Goal: Task Accomplishment & Management: Use online tool/utility

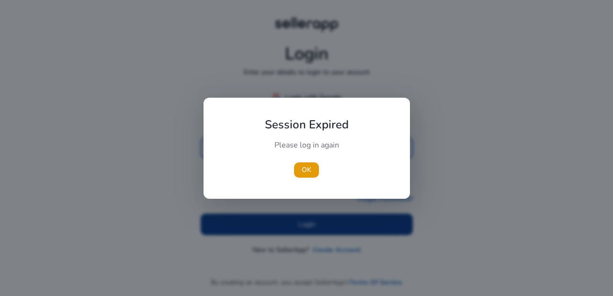
type input "**********"
click at [297, 225] on div at bounding box center [306, 148] width 613 height 296
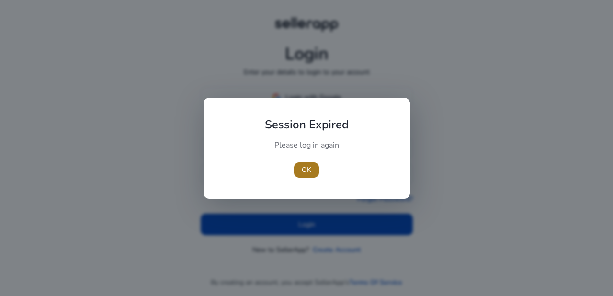
click at [304, 176] on span "button" at bounding box center [306, 169] width 25 height 23
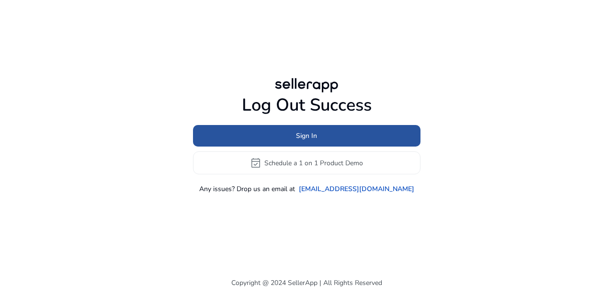
click at [313, 135] on span "Sign In" at bounding box center [306, 136] width 21 height 10
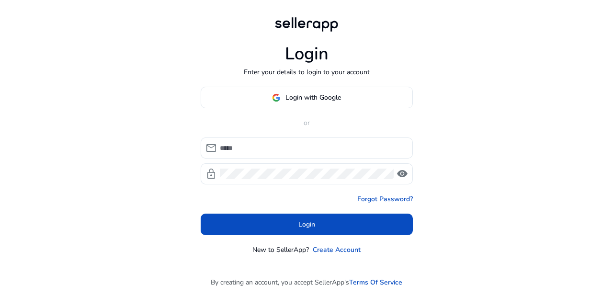
type input "**********"
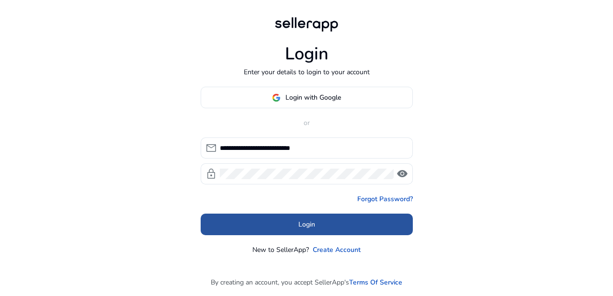
click at [307, 224] on span "Login" at bounding box center [306, 224] width 17 height 10
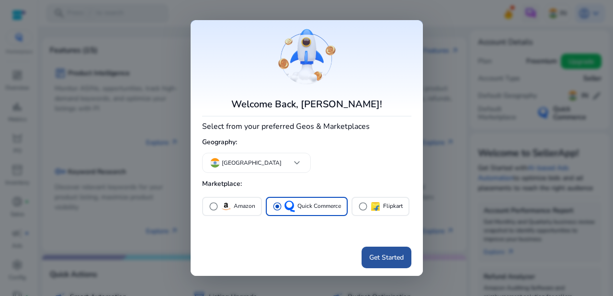
click at [387, 252] on span "Get Started" at bounding box center [386, 257] width 34 height 10
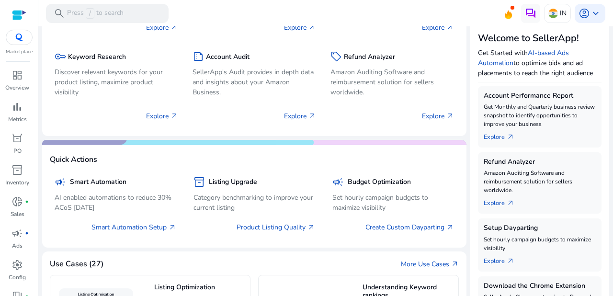
scroll to position [118, 0]
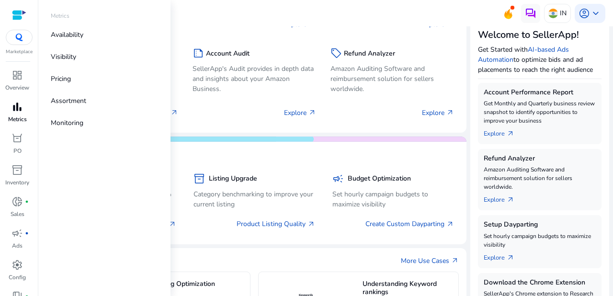
click at [18, 110] on span "bar_chart" at bounding box center [16, 106] width 11 height 11
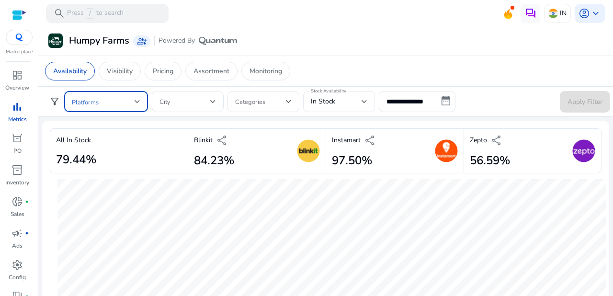
click at [139, 100] on div at bounding box center [138, 102] width 6 height 4
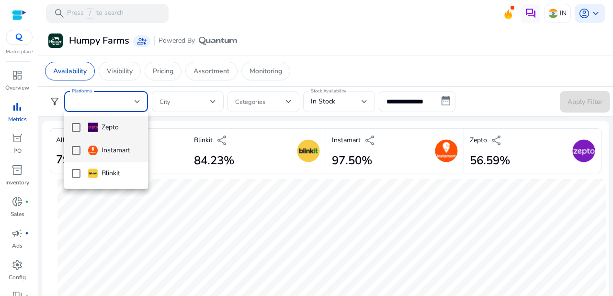
click at [76, 150] on mat-pseudo-checkbox at bounding box center [76, 150] width 9 height 9
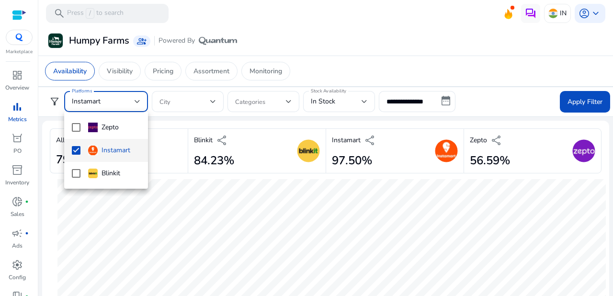
click at [214, 100] on div at bounding box center [306, 148] width 613 height 296
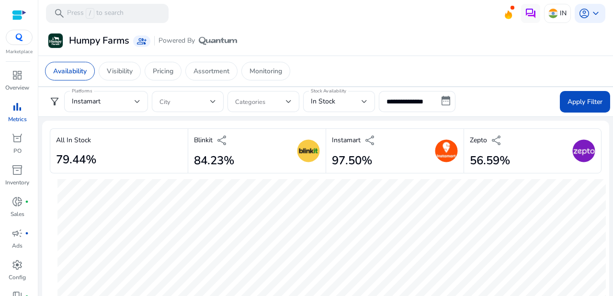
click at [214, 100] on div at bounding box center [213, 102] width 6 height 4
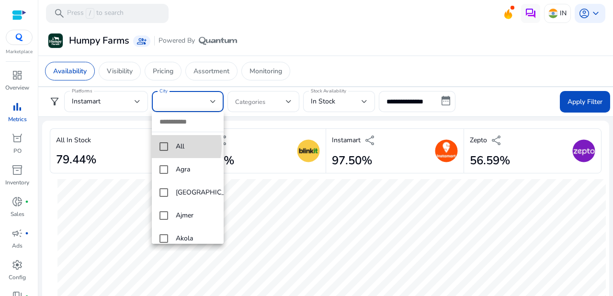
click at [160, 146] on mat-pseudo-checkbox at bounding box center [163, 146] width 9 height 9
click at [290, 101] on div at bounding box center [306, 148] width 613 height 296
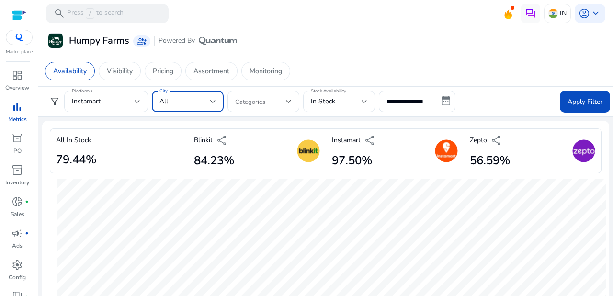
click at [212, 100] on div at bounding box center [213, 102] width 6 height 4
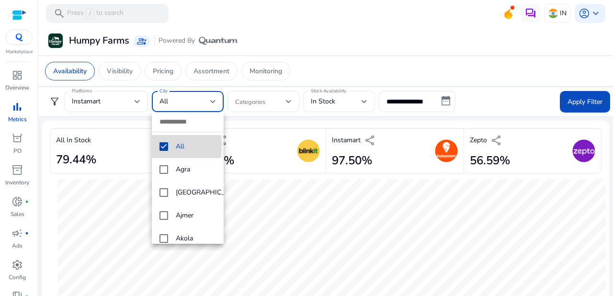
click at [164, 145] on mat-pseudo-checkbox at bounding box center [163, 146] width 9 height 9
click at [164, 144] on mat-pseudo-checkbox at bounding box center [163, 146] width 9 height 9
click at [287, 101] on div at bounding box center [306, 148] width 613 height 296
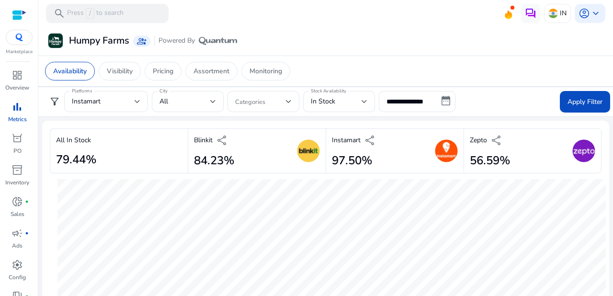
click at [287, 101] on div at bounding box center [289, 102] width 6 height 4
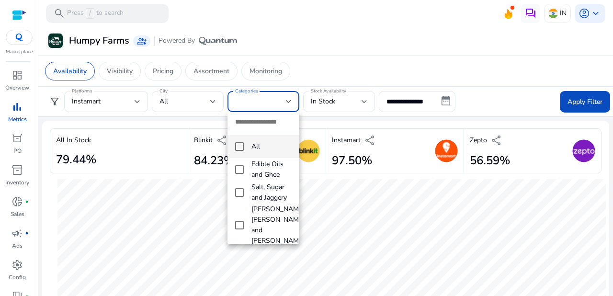
click at [287, 101] on div at bounding box center [306, 148] width 613 height 296
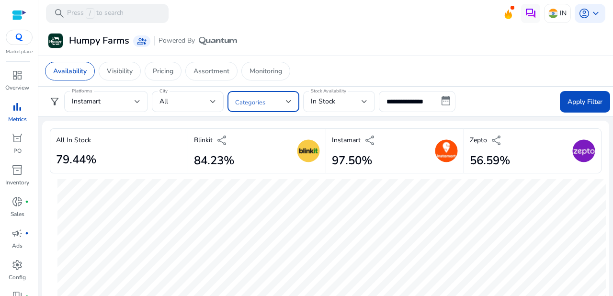
click at [287, 101] on div at bounding box center [289, 102] width 6 height 4
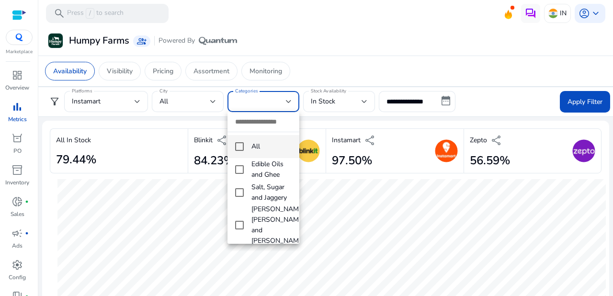
click at [238, 148] on mat-pseudo-checkbox at bounding box center [239, 146] width 9 height 9
click at [365, 100] on div at bounding box center [306, 148] width 613 height 296
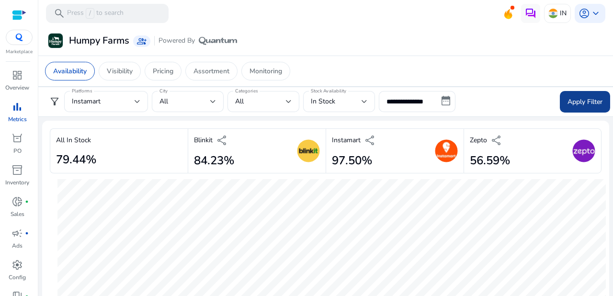
click at [581, 99] on span "Apply Filter" at bounding box center [584, 102] width 35 height 10
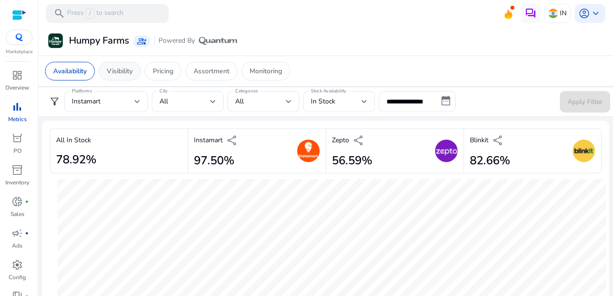
click at [119, 68] on p "Visibility" at bounding box center [120, 71] width 26 height 10
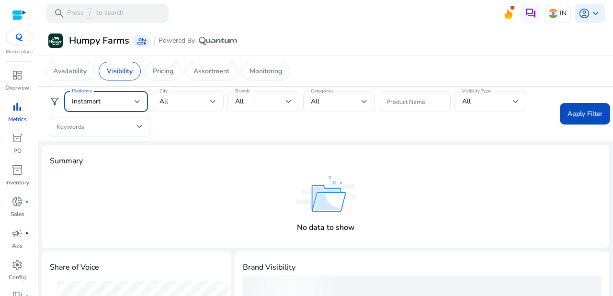
click at [138, 101] on div at bounding box center [138, 102] width 6 height 4
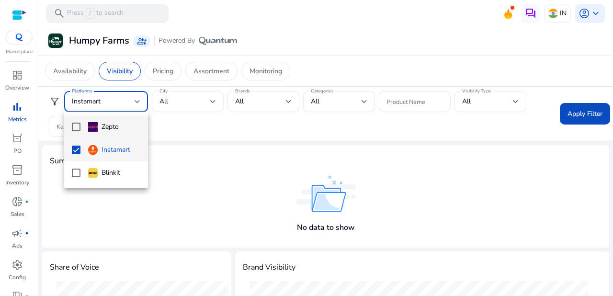
click at [74, 126] on mat-pseudo-checkbox at bounding box center [76, 127] width 9 height 9
click at [76, 170] on mat-pseudo-checkbox at bounding box center [76, 173] width 9 height 9
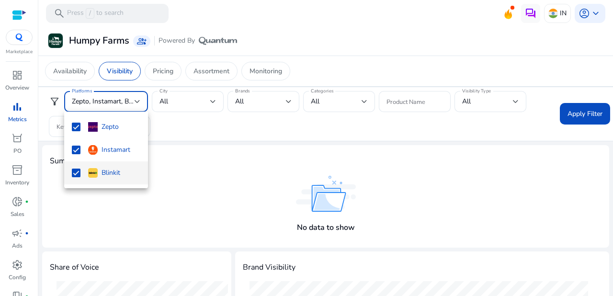
click at [197, 131] on div at bounding box center [306, 148] width 613 height 296
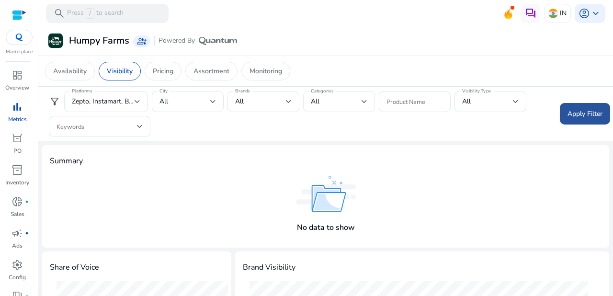
click at [574, 114] on span "Apply Filter" at bounding box center [584, 114] width 35 height 10
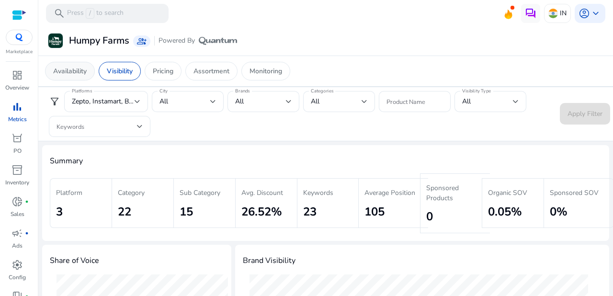
click at [69, 67] on p "Availability" at bounding box center [70, 71] width 34 height 10
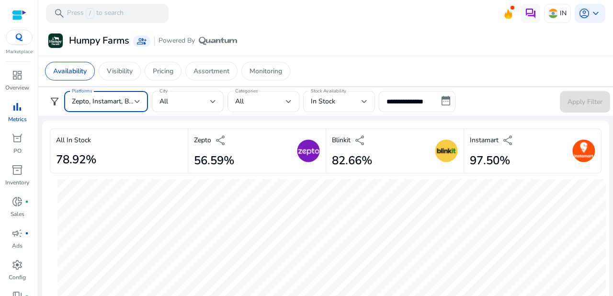
click at [135, 98] on div at bounding box center [138, 101] width 6 height 11
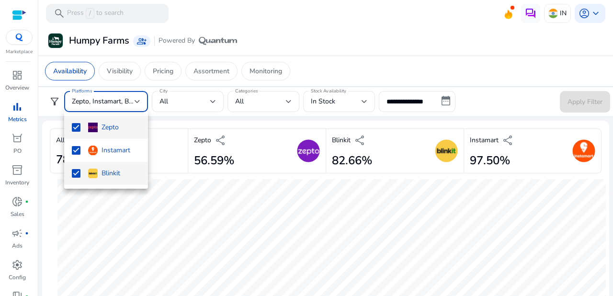
click at [77, 174] on mat-pseudo-checkbox at bounding box center [76, 173] width 9 height 9
click at [79, 125] on mat-pseudo-checkbox at bounding box center [76, 127] width 9 height 9
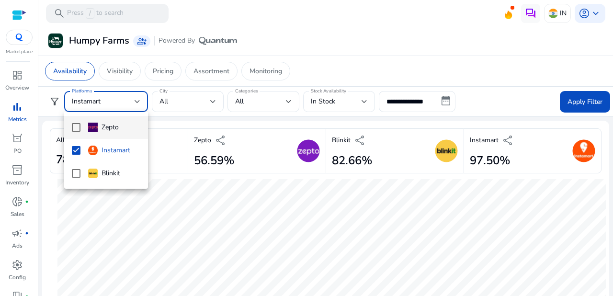
click at [193, 102] on div at bounding box center [306, 148] width 613 height 296
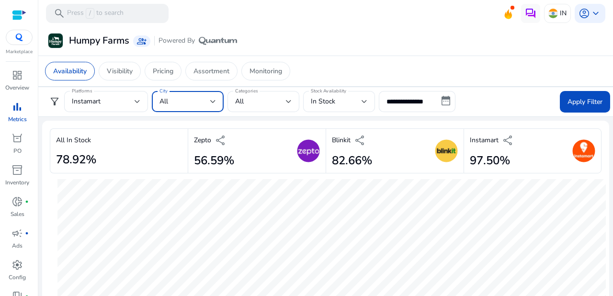
click at [214, 99] on div at bounding box center [213, 101] width 6 height 11
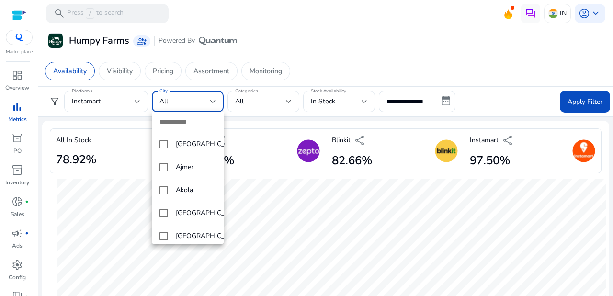
scroll to position [47, 0]
click at [272, 103] on div at bounding box center [306, 148] width 613 height 296
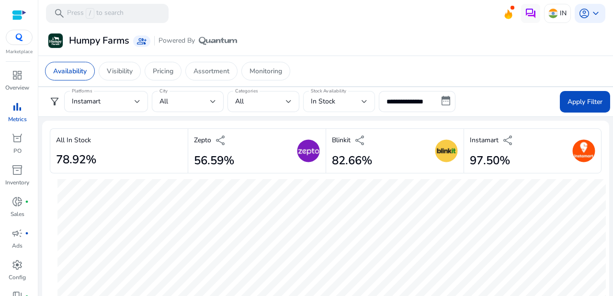
click at [362, 100] on div at bounding box center [364, 102] width 6 height 4
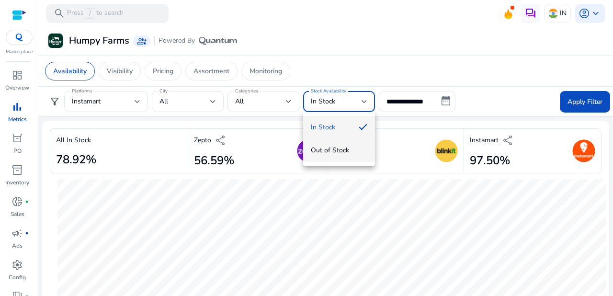
click at [336, 150] on span "Out of Stock" at bounding box center [339, 150] width 56 height 11
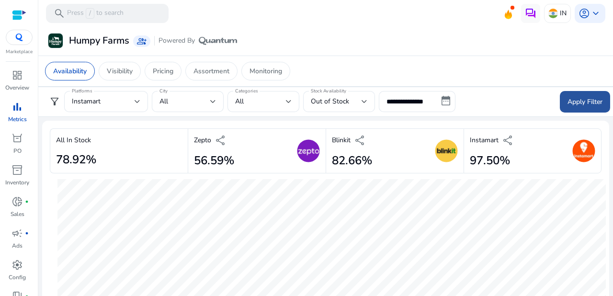
click at [572, 101] on span "Apply Filter" at bounding box center [584, 102] width 35 height 10
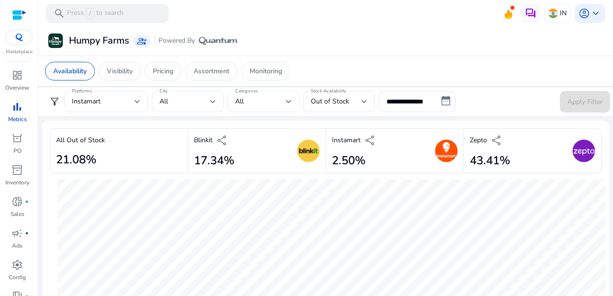
click at [287, 100] on div at bounding box center [289, 102] width 6 height 4
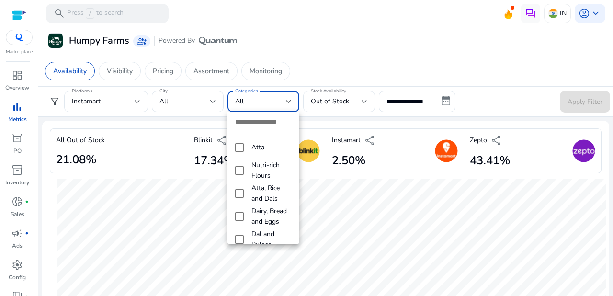
scroll to position [203, 0]
click at [240, 235] on mat-pseudo-checkbox at bounding box center [239, 239] width 9 height 9
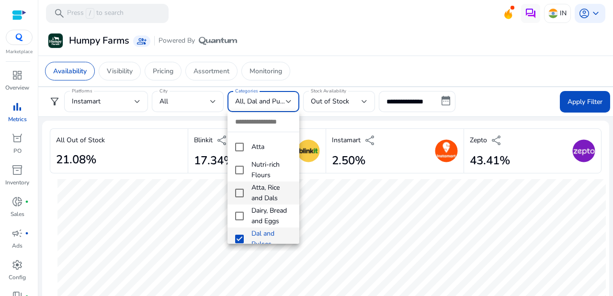
click at [241, 189] on mat-pseudo-checkbox at bounding box center [239, 193] width 9 height 9
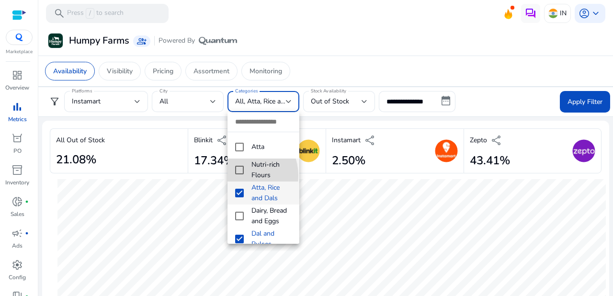
click at [238, 158] on mat-option "Nutri-rich Flours" at bounding box center [263, 169] width 72 height 23
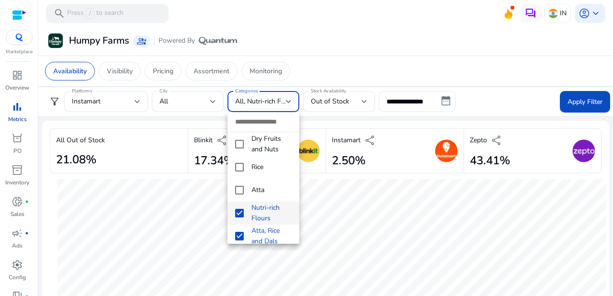
scroll to position [149, 0]
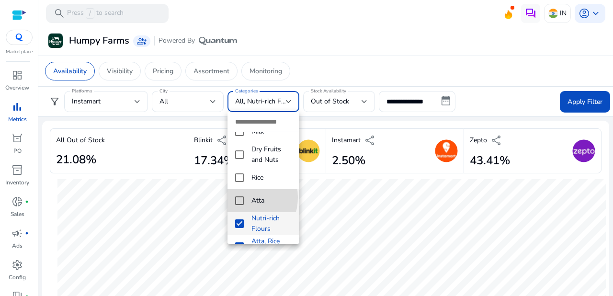
click at [239, 196] on mat-pseudo-checkbox at bounding box center [239, 200] width 9 height 9
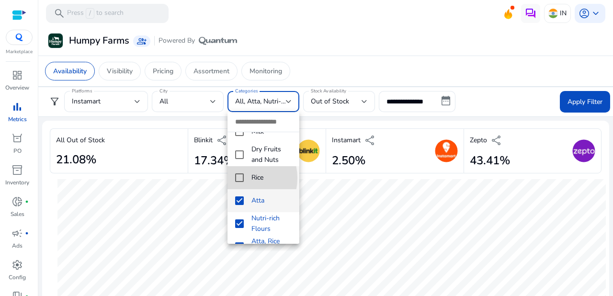
click at [238, 173] on mat-pseudo-checkbox at bounding box center [239, 177] width 9 height 9
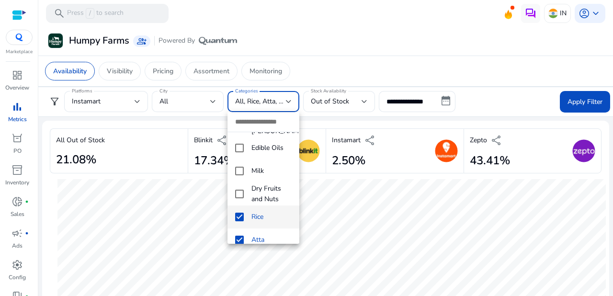
scroll to position [109, 0]
click at [240, 191] on mat-pseudo-checkbox at bounding box center [239, 195] width 9 height 9
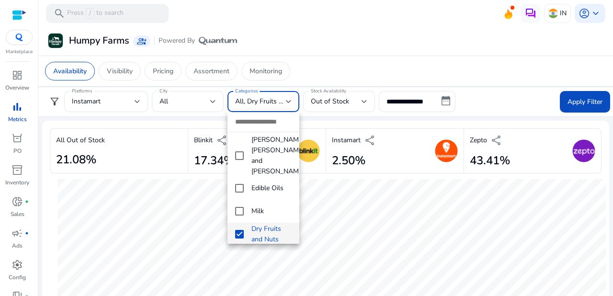
scroll to position [68, 0]
click at [238, 185] on mat-pseudo-checkbox at bounding box center [239, 189] width 9 height 9
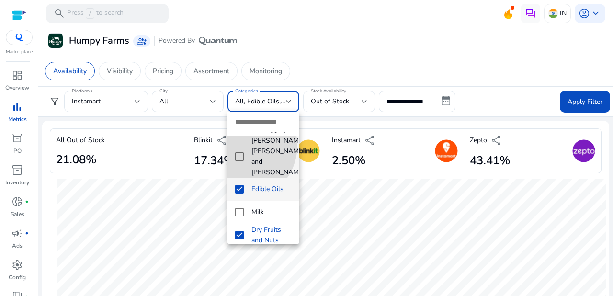
click at [241, 152] on mat-pseudo-checkbox at bounding box center [239, 156] width 9 height 9
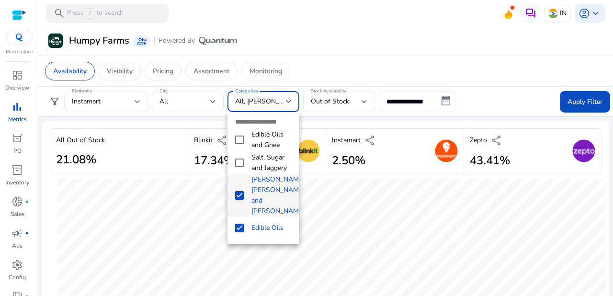
scroll to position [26, 0]
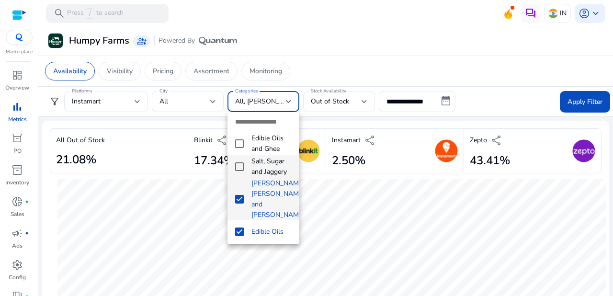
click at [240, 166] on mat-pseudo-checkbox at bounding box center [239, 166] width 9 height 9
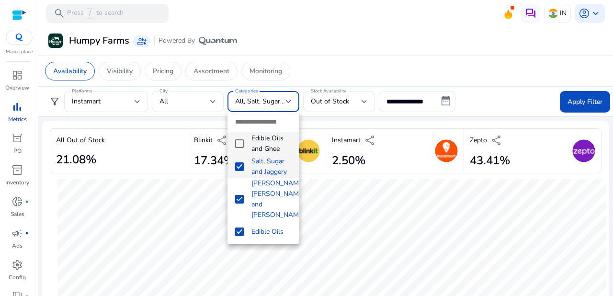
click at [239, 144] on mat-pseudo-checkbox at bounding box center [239, 143] width 9 height 9
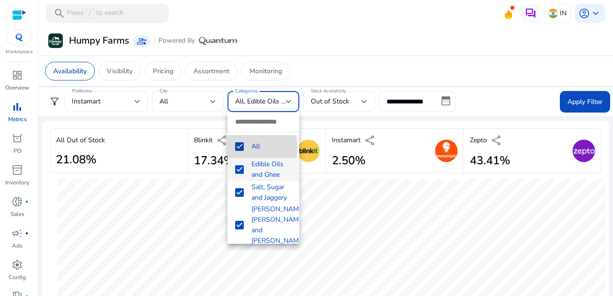
click at [242, 147] on mat-pseudo-checkbox at bounding box center [239, 146] width 9 height 9
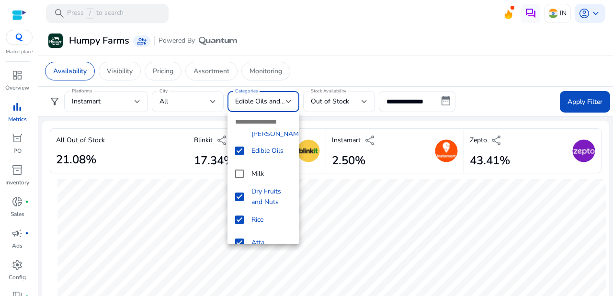
scroll to position [203, 0]
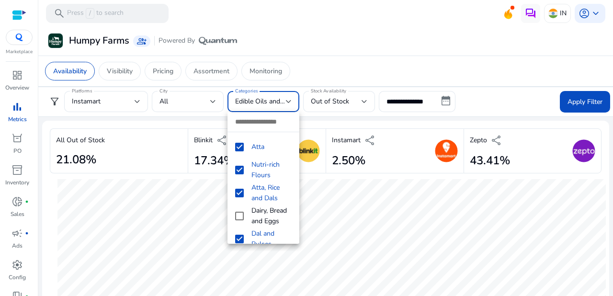
click at [580, 102] on div at bounding box center [306, 148] width 613 height 296
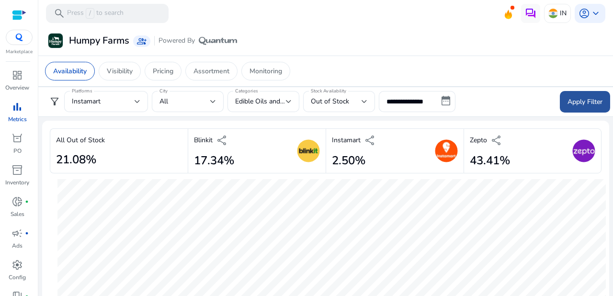
click at [578, 99] on span "Apply Filter" at bounding box center [584, 102] width 35 height 10
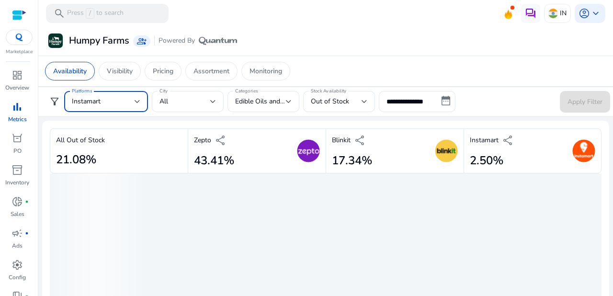
click at [137, 101] on div at bounding box center [138, 102] width 6 height 4
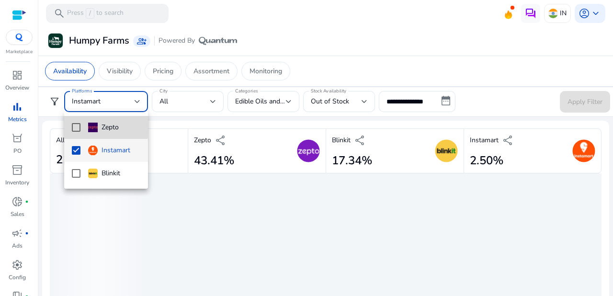
click at [78, 126] on mat-pseudo-checkbox at bounding box center [76, 127] width 9 height 9
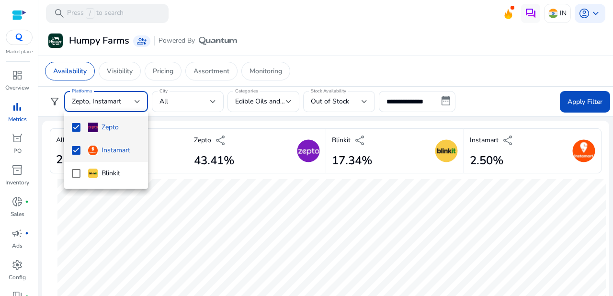
click at [78, 147] on mat-pseudo-checkbox at bounding box center [76, 150] width 9 height 9
click at [579, 100] on div at bounding box center [306, 148] width 613 height 296
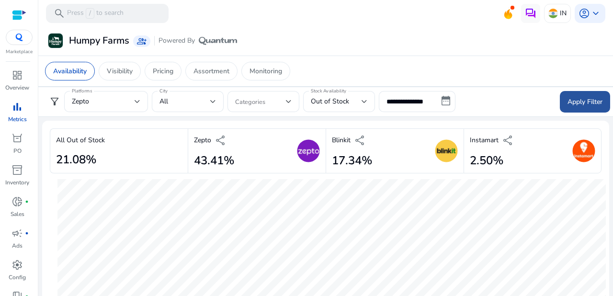
click at [574, 102] on span "Apply Filter" at bounding box center [584, 102] width 35 height 10
click at [304, 153] on img at bounding box center [308, 150] width 23 height 23
click at [219, 141] on span "share" at bounding box center [220, 140] width 11 height 11
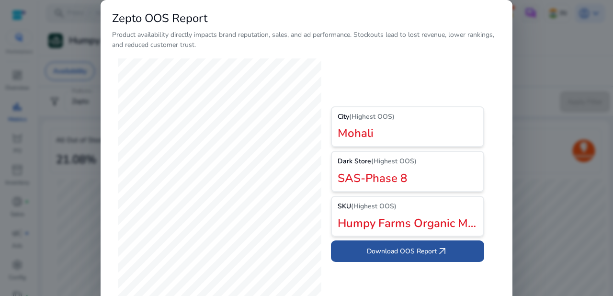
click at [420, 250] on span "Download OOS Report arrow_outward" at bounding box center [407, 251] width 81 height 11
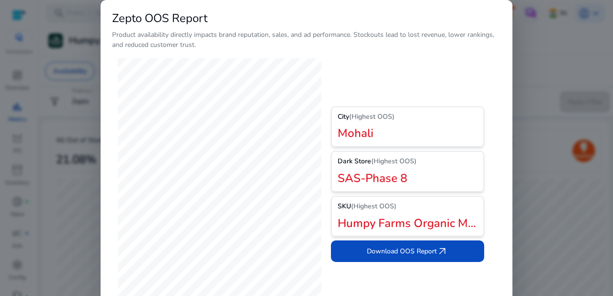
click at [549, 60] on div at bounding box center [306, 148] width 613 height 296
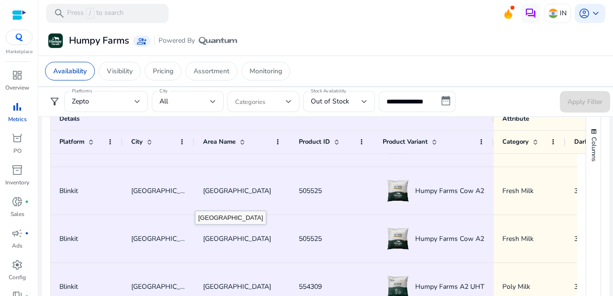
scroll to position [13, 0]
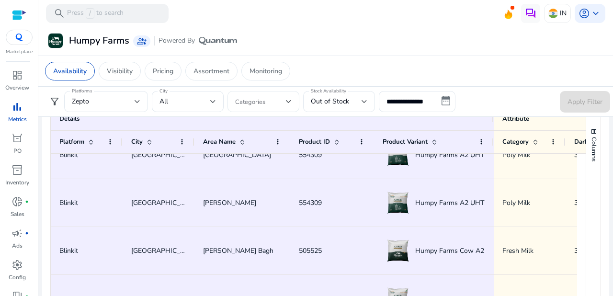
click at [290, 102] on div at bounding box center [289, 102] width 6 height 4
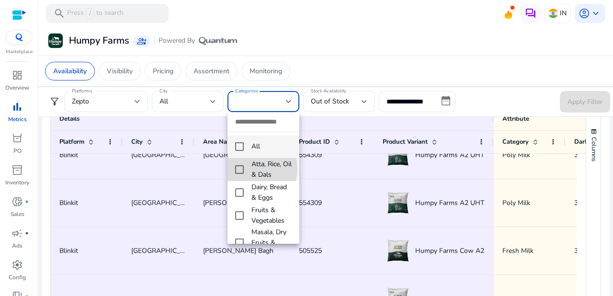
click at [244, 169] on mat-option "Atta, Rice, Oil & Dals" at bounding box center [263, 169] width 72 height 23
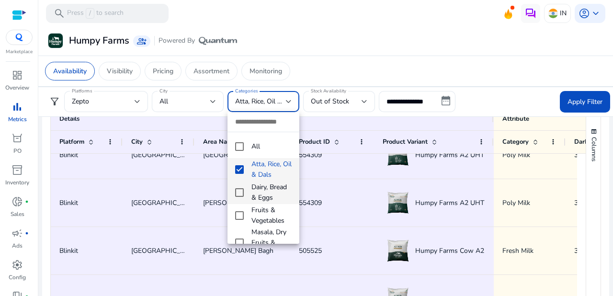
click at [240, 202] on mat-option "Dairy, Bread & Eggs" at bounding box center [263, 192] width 72 height 23
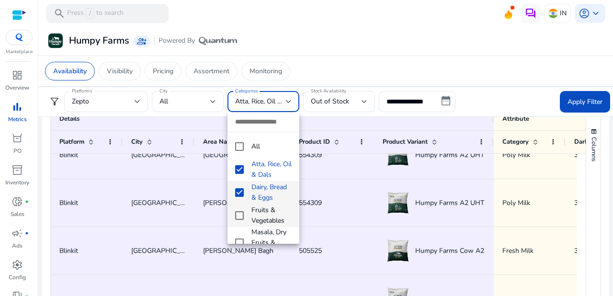
click at [237, 220] on mat-pseudo-checkbox at bounding box center [239, 215] width 9 height 9
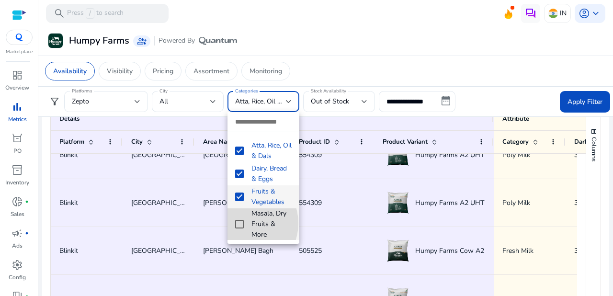
click at [242, 223] on mat-pseudo-checkbox at bounding box center [239, 224] width 9 height 9
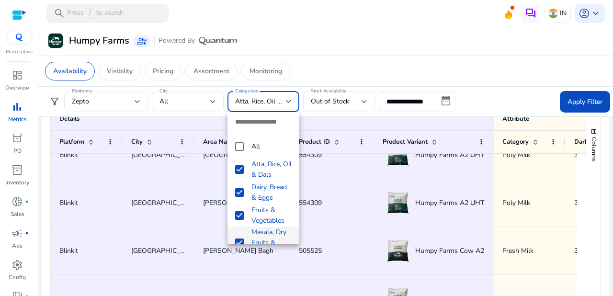
click at [396, 60] on div at bounding box center [306, 148] width 613 height 296
click at [396, 60] on div "Availability Visibility Pricing Assortment Monitoring" at bounding box center [325, 71] width 576 height 31
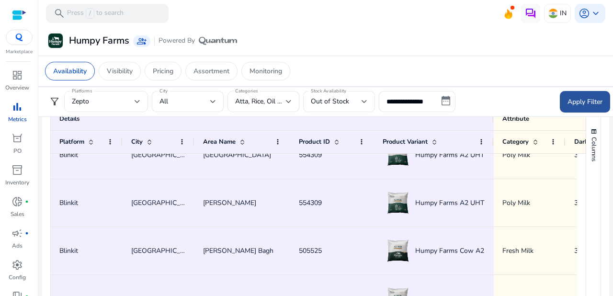
click at [572, 100] on span "Apply Filter" at bounding box center [584, 102] width 35 height 10
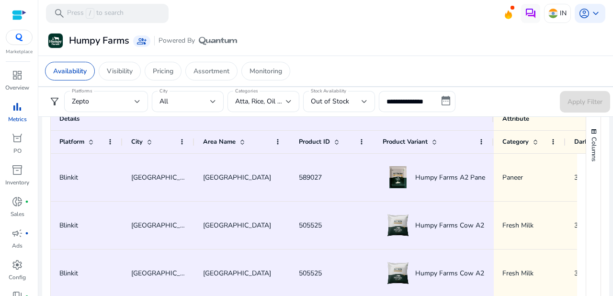
click at [577, 100] on div "Apply Filter" at bounding box center [585, 102] width 50 height 22
click at [362, 100] on div at bounding box center [364, 102] width 6 height 4
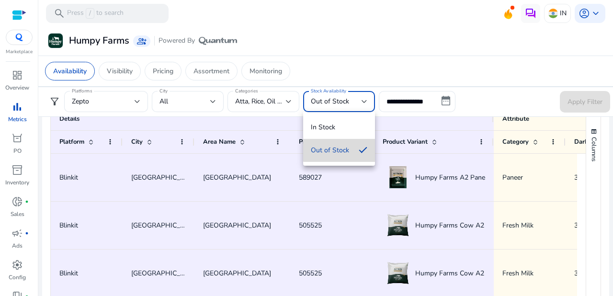
click at [340, 149] on span "Out of Stock" at bounding box center [331, 150] width 40 height 11
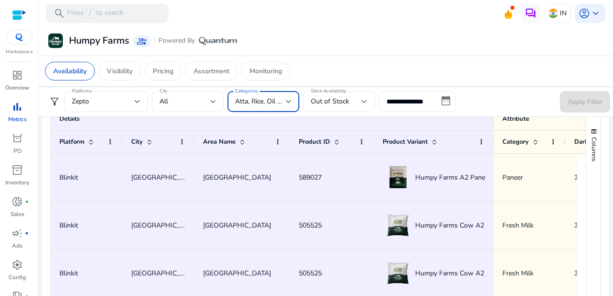
click at [287, 102] on div at bounding box center [289, 102] width 6 height 4
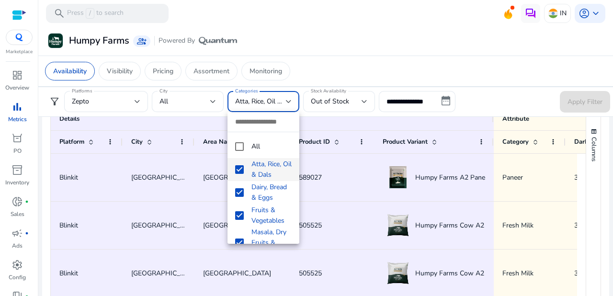
click at [527, 97] on div at bounding box center [306, 148] width 613 height 296
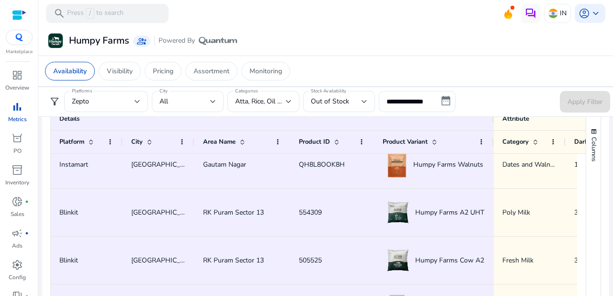
scroll to position [1220, 0]
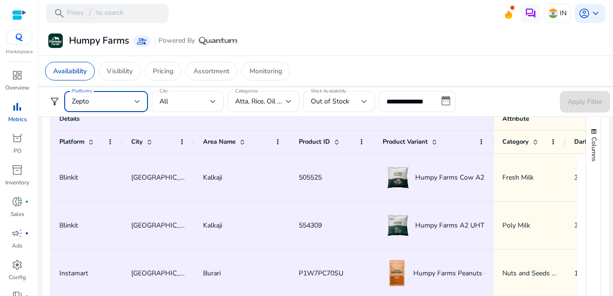
click at [101, 100] on div "Zepto" at bounding box center [103, 101] width 63 height 11
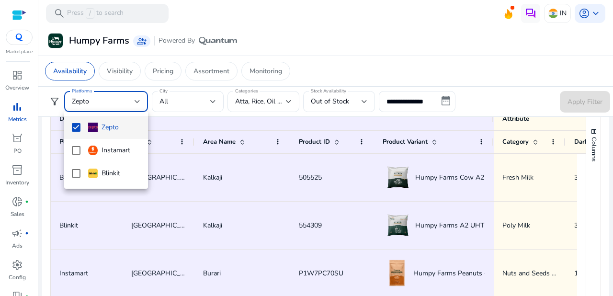
click at [111, 101] on div at bounding box center [306, 148] width 613 height 296
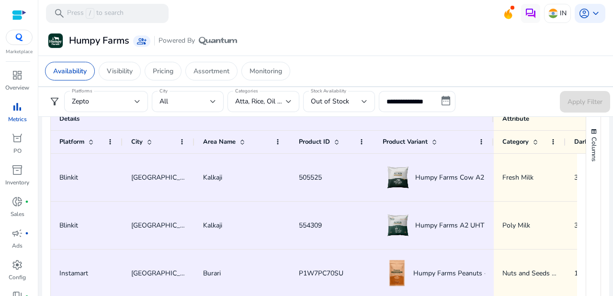
click at [479, 97] on form "**********" at bounding box center [325, 102] width 569 height 22
click at [443, 99] on input "**********" at bounding box center [417, 101] width 77 height 21
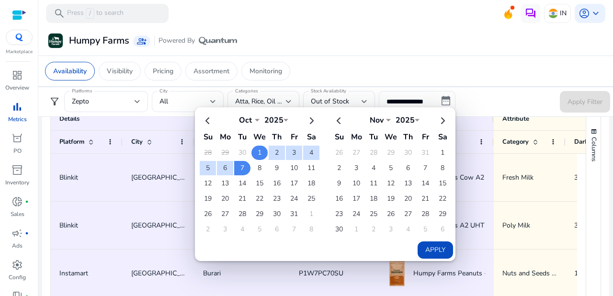
click at [259, 154] on td "1" at bounding box center [259, 153] width 16 height 14
click at [243, 167] on td "7" at bounding box center [242, 168] width 16 height 14
click at [435, 248] on button "Apply" at bounding box center [434, 249] width 35 height 17
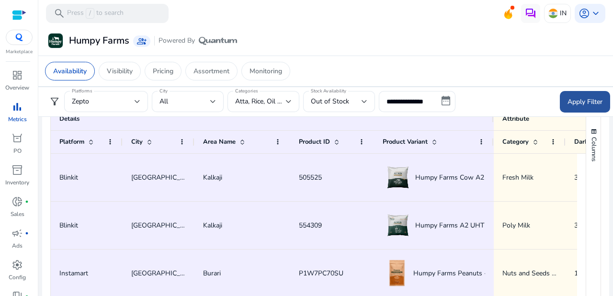
click at [587, 100] on span "Apply Filter" at bounding box center [584, 102] width 35 height 10
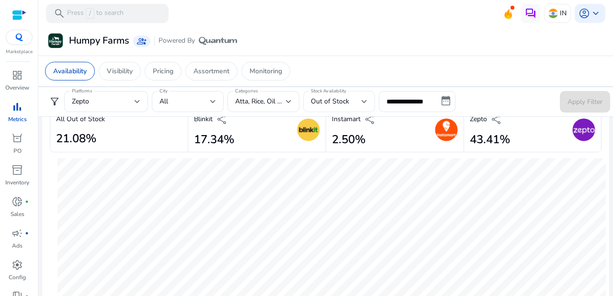
scroll to position [0, 0]
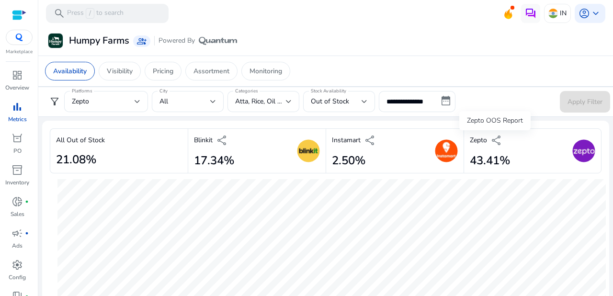
click at [495, 138] on span "share" at bounding box center [496, 140] width 11 height 11
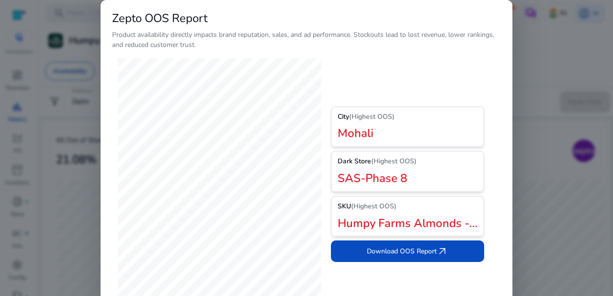
click at [75, 195] on div at bounding box center [306, 148] width 613 height 296
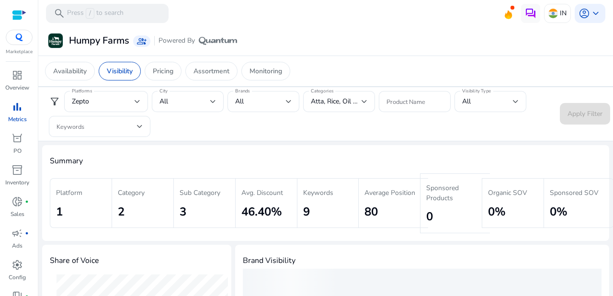
click at [18, 109] on span "bar_chart" at bounding box center [16, 106] width 11 height 11
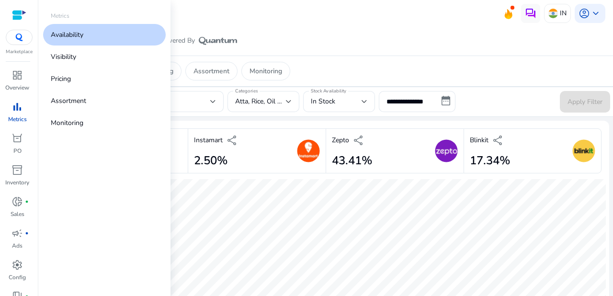
click at [78, 37] on p "Availability" at bounding box center [67, 35] width 33 height 10
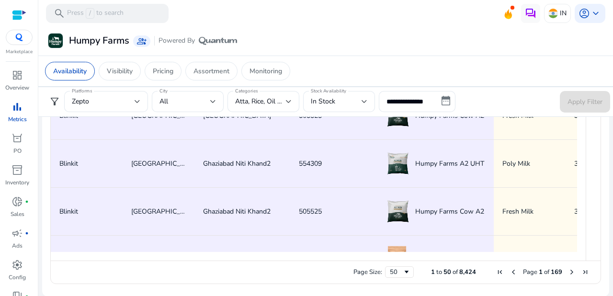
scroll to position [1951, 0]
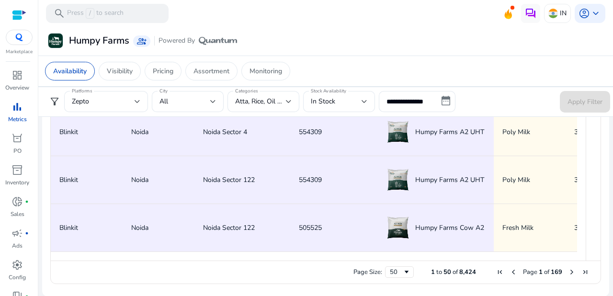
click at [585, 271] on span "Last Page" at bounding box center [585, 272] width 8 height 8
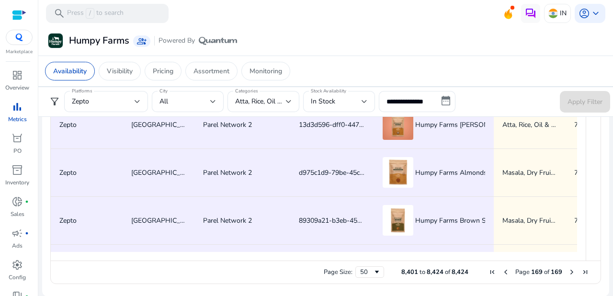
click at [583, 271] on span "Last Page" at bounding box center [585, 272] width 8 height 8
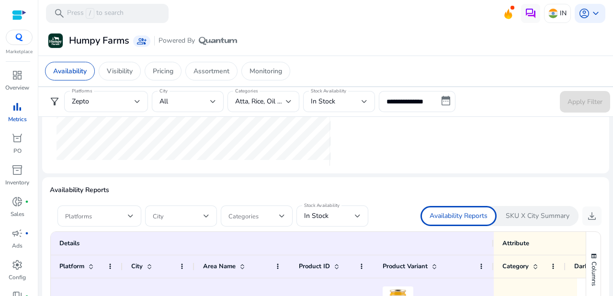
click at [455, 215] on p "Availability Reports" at bounding box center [458, 216] width 58 height 10
click at [133, 214] on div at bounding box center [131, 216] width 6 height 4
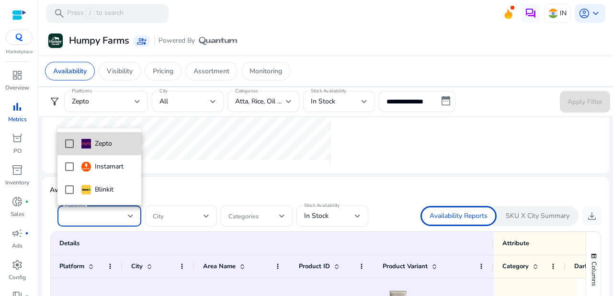
click at [69, 142] on mat-pseudo-checkbox at bounding box center [69, 143] width 9 height 9
click at [207, 212] on div at bounding box center [306, 148] width 613 height 296
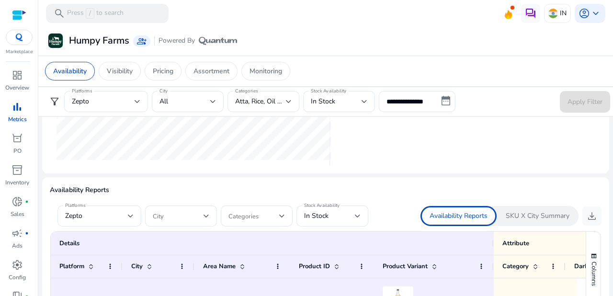
click at [207, 212] on div at bounding box center [206, 215] width 6 height 11
click at [207, 212] on body "**********" at bounding box center [306, 148] width 613 height 296
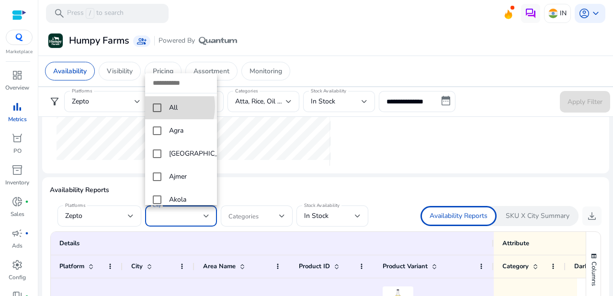
click at [158, 106] on mat-pseudo-checkbox at bounding box center [157, 107] width 9 height 9
click at [284, 214] on div at bounding box center [306, 148] width 613 height 296
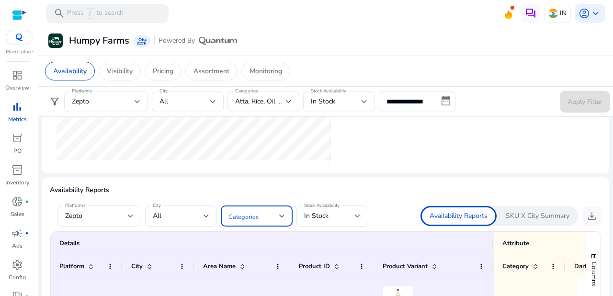
click at [282, 214] on div at bounding box center [282, 216] width 6 height 4
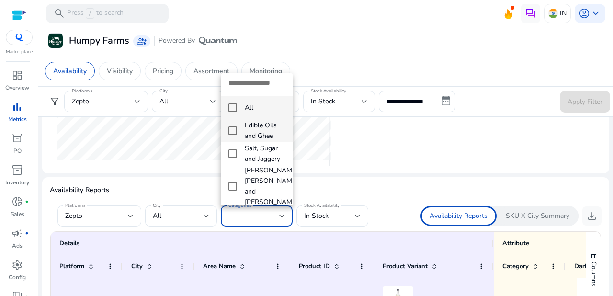
click at [236, 128] on mat-pseudo-checkbox at bounding box center [232, 130] width 9 height 9
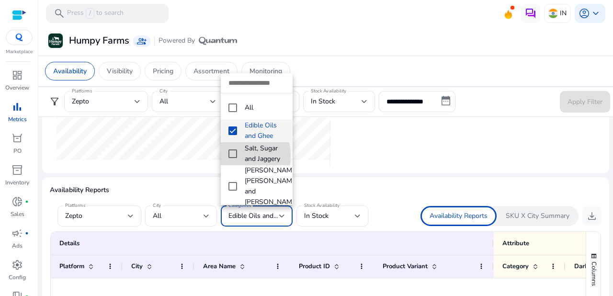
click at [231, 156] on mat-pseudo-checkbox at bounding box center [232, 153] width 9 height 9
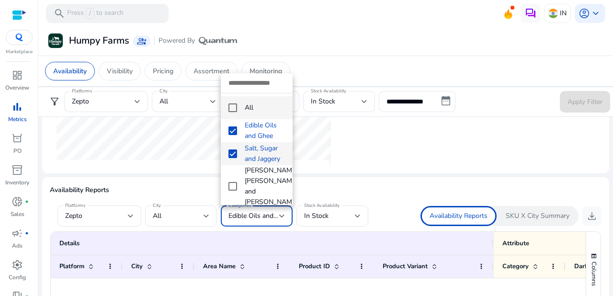
click at [233, 105] on mat-pseudo-checkbox at bounding box center [232, 107] width 9 height 9
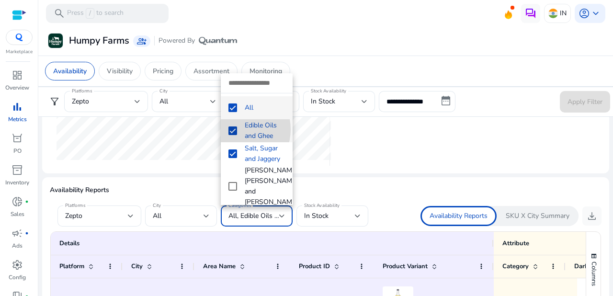
click at [235, 129] on mat-pseudo-checkbox at bounding box center [232, 130] width 9 height 9
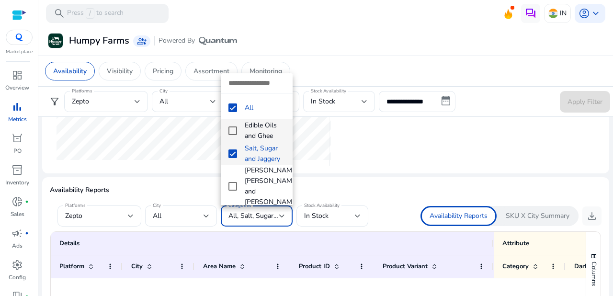
click at [234, 152] on mat-pseudo-checkbox at bounding box center [232, 153] width 9 height 9
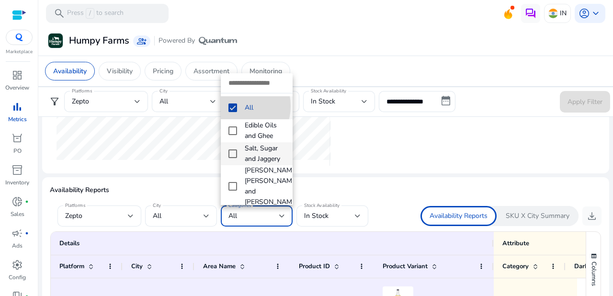
click at [234, 106] on mat-pseudo-checkbox at bounding box center [232, 107] width 9 height 9
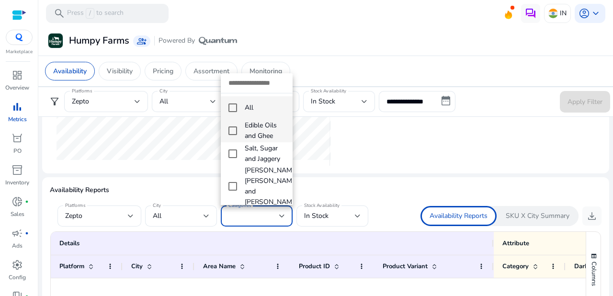
click at [233, 133] on mat-pseudo-checkbox at bounding box center [232, 130] width 9 height 9
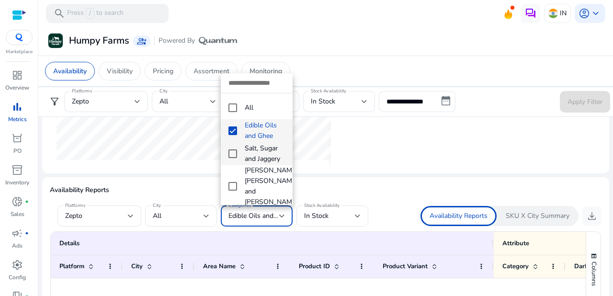
click at [233, 155] on mat-pseudo-checkbox at bounding box center [232, 153] width 9 height 9
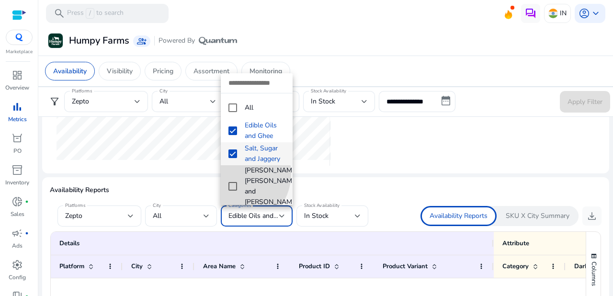
click at [234, 182] on mat-pseudo-checkbox at bounding box center [232, 186] width 9 height 9
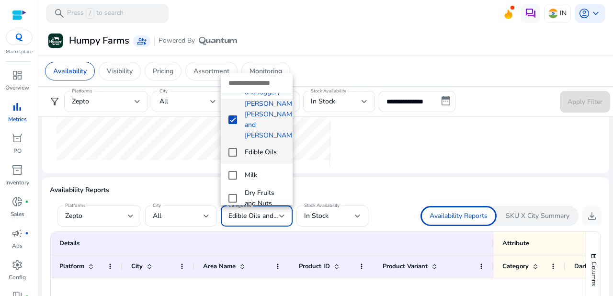
click at [233, 148] on mat-pseudo-checkbox at bounding box center [232, 152] width 9 height 9
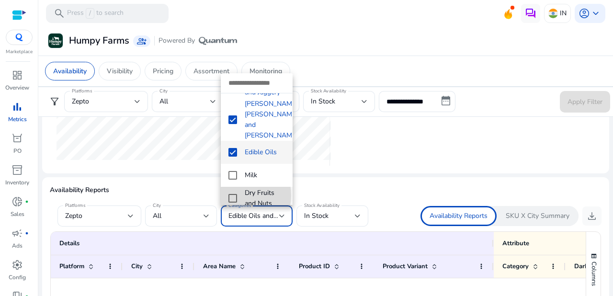
click at [233, 194] on mat-pseudo-checkbox at bounding box center [232, 198] width 9 height 9
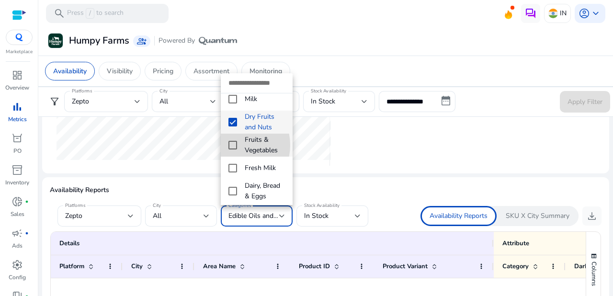
click at [234, 141] on mat-pseudo-checkbox at bounding box center [232, 145] width 9 height 9
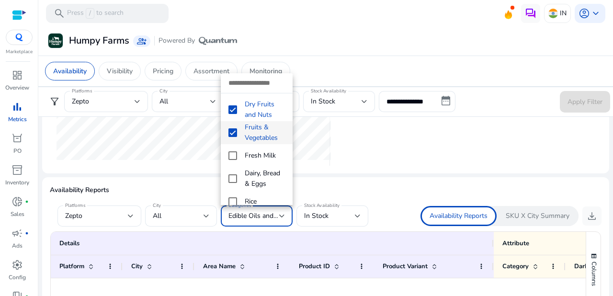
click at [236, 128] on mat-pseudo-checkbox at bounding box center [232, 132] width 9 height 9
click at [232, 197] on mat-pseudo-checkbox at bounding box center [232, 201] width 9 height 9
click at [235, 151] on mat-pseudo-checkbox at bounding box center [232, 155] width 9 height 9
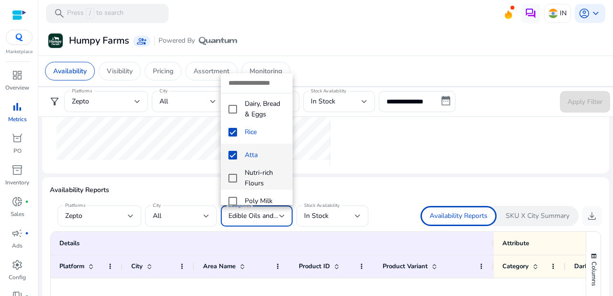
click at [234, 174] on mat-pseudo-checkbox at bounding box center [232, 178] width 9 height 9
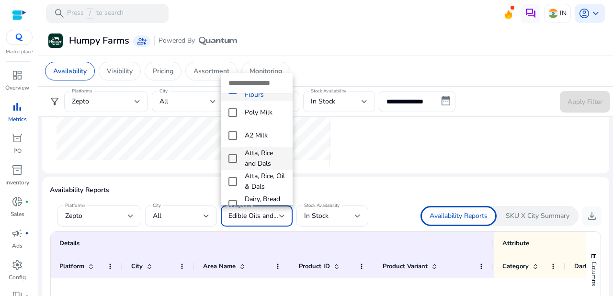
click at [229, 154] on mat-pseudo-checkbox at bounding box center [232, 158] width 9 height 9
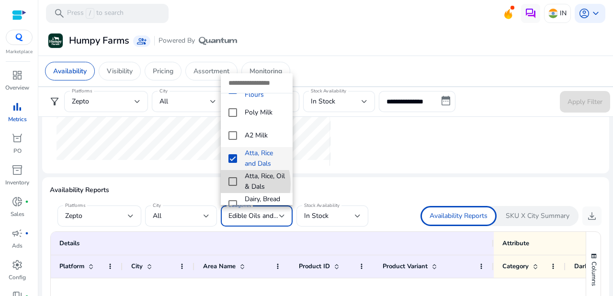
click at [229, 177] on mat-pseudo-checkbox at bounding box center [232, 181] width 9 height 9
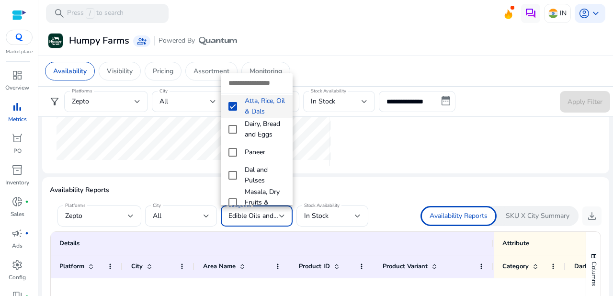
scroll to position [392, 0]
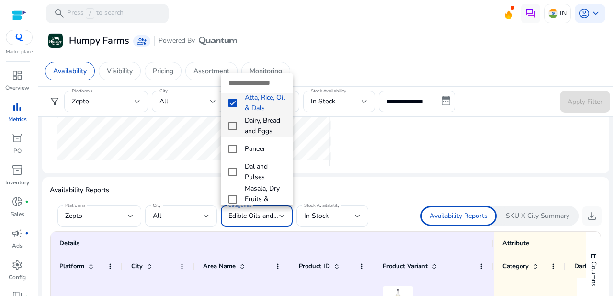
click at [228, 122] on mat-pseudo-checkbox at bounding box center [232, 126] width 9 height 9
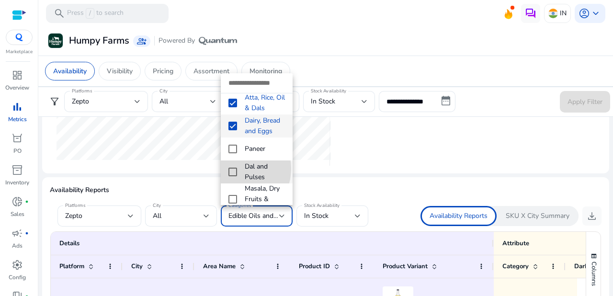
click at [234, 168] on mat-pseudo-checkbox at bounding box center [232, 172] width 9 height 9
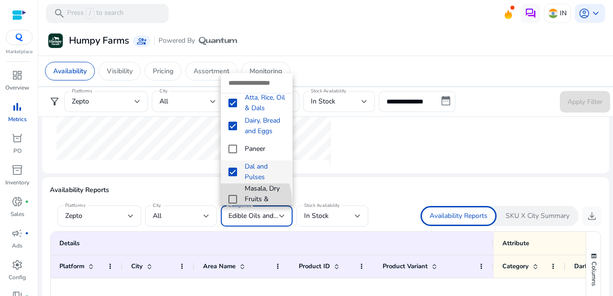
click at [233, 200] on mat-pseudo-checkbox at bounding box center [232, 199] width 9 height 9
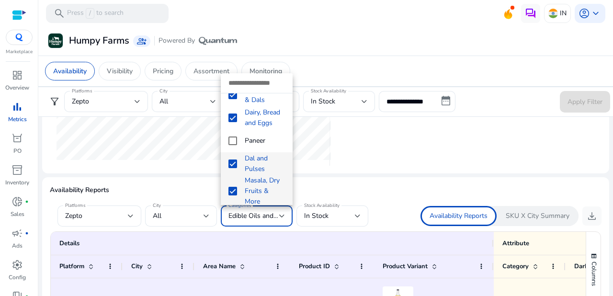
scroll to position [404, 0]
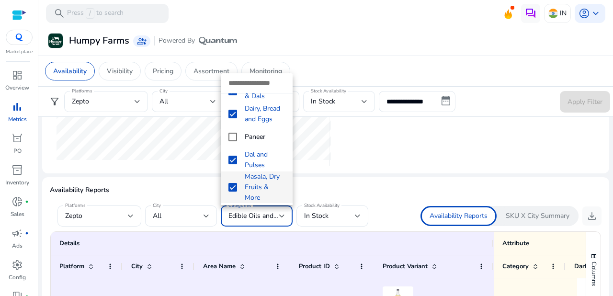
click at [372, 135] on div at bounding box center [306, 148] width 613 height 296
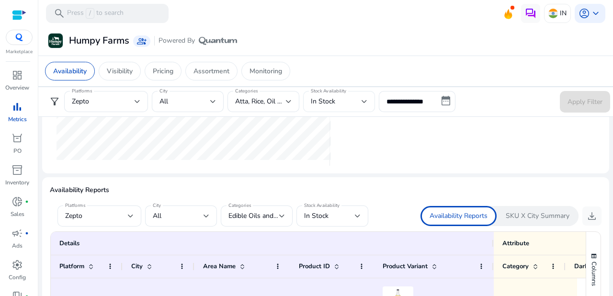
click at [363, 100] on div at bounding box center [364, 102] width 6 height 4
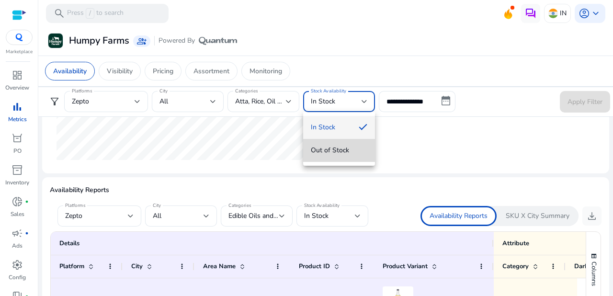
click at [341, 149] on span "Out of Stock" at bounding box center [339, 150] width 56 height 11
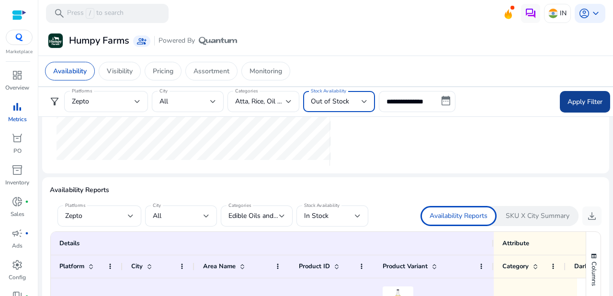
click at [580, 99] on span "Apply Filter" at bounding box center [584, 102] width 35 height 10
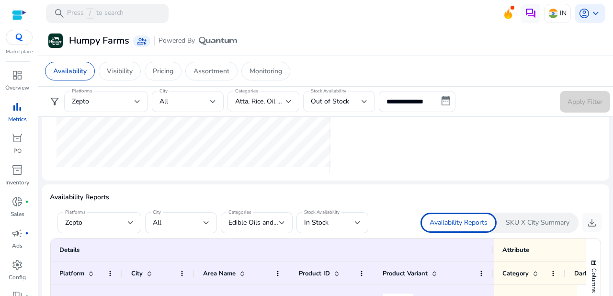
scroll to position [497, 0]
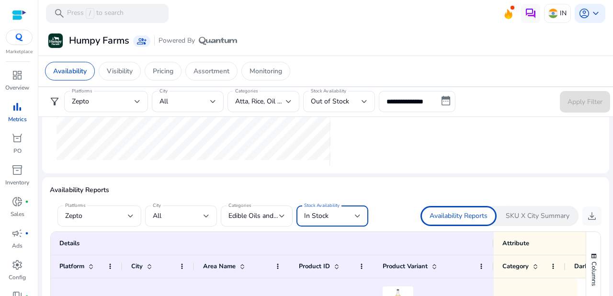
click at [356, 213] on div at bounding box center [358, 215] width 6 height 11
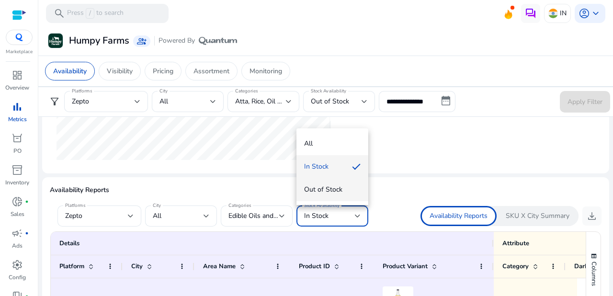
click at [336, 187] on span "Out of Stock" at bounding box center [332, 189] width 56 height 11
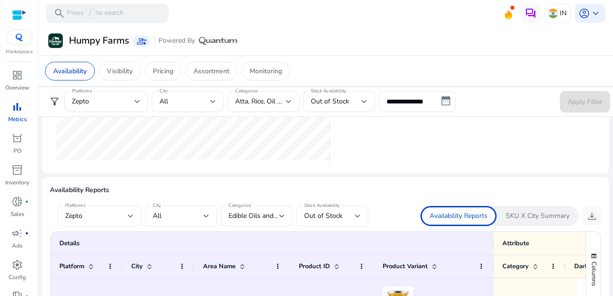
click at [450, 214] on p "Availability Reports" at bounding box center [458, 216] width 58 height 10
click at [588, 213] on span "download" at bounding box center [591, 215] width 11 height 11
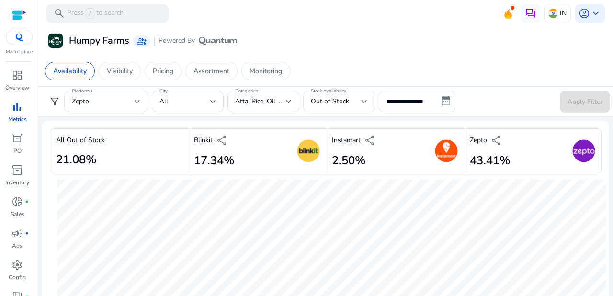
scroll to position [497, 0]
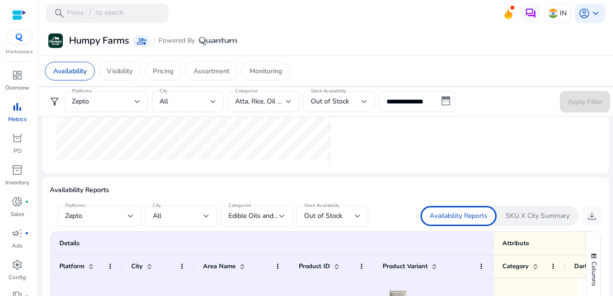
click at [276, 163] on div at bounding box center [193, 40] width 287 height 251
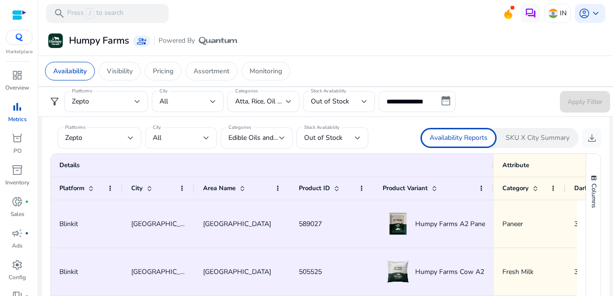
scroll to position [581, 0]
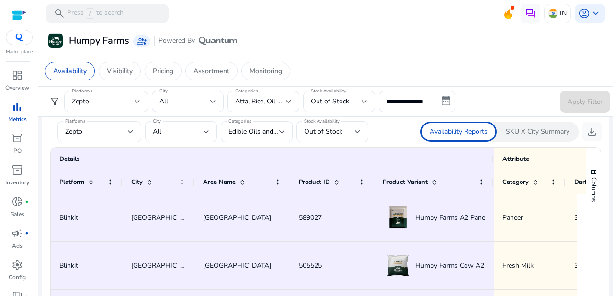
click at [476, 130] on p "Availability Reports" at bounding box center [458, 132] width 58 height 10
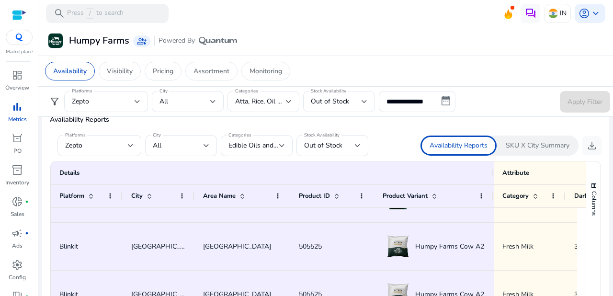
scroll to position [46, 0]
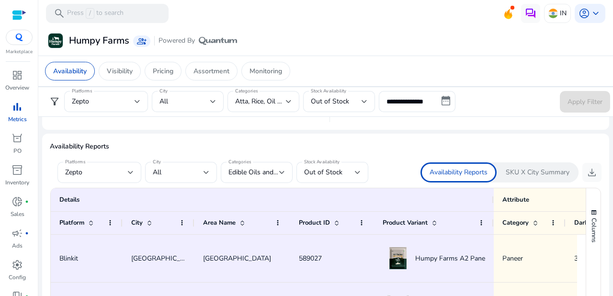
click at [529, 174] on p "SKU X City Summary" at bounding box center [538, 173] width 64 height 10
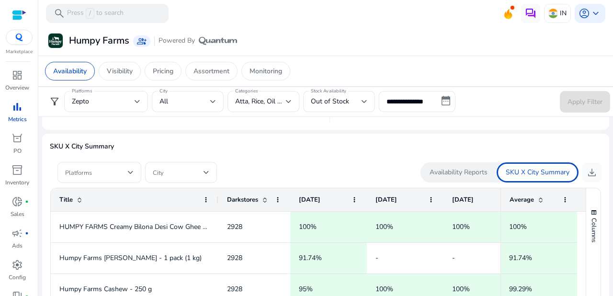
click at [466, 174] on p "Availability Reports" at bounding box center [458, 173] width 58 height 10
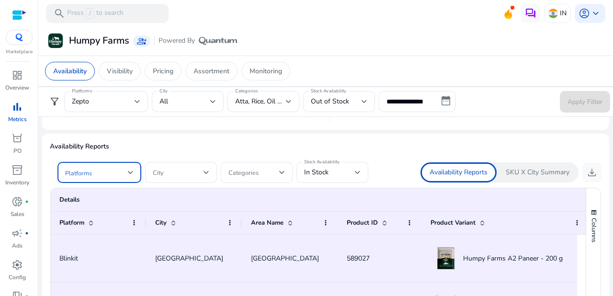
click at [131, 171] on div at bounding box center [131, 172] width 6 height 4
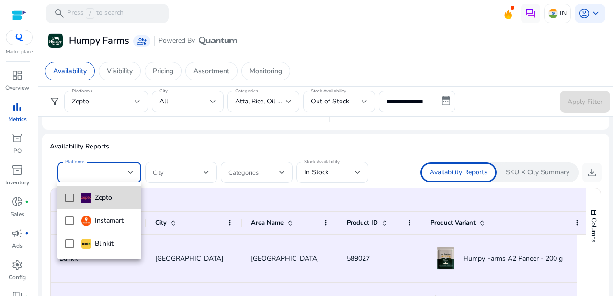
click at [65, 197] on mat-pseudo-checkbox at bounding box center [69, 197] width 9 height 9
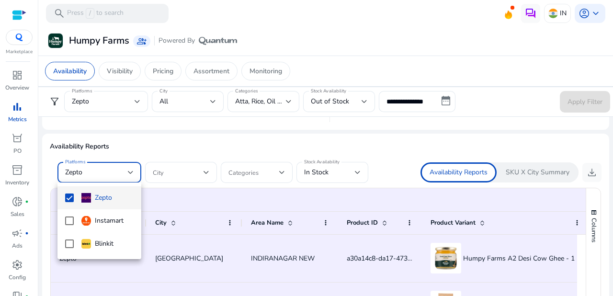
click at [208, 170] on div at bounding box center [306, 148] width 613 height 296
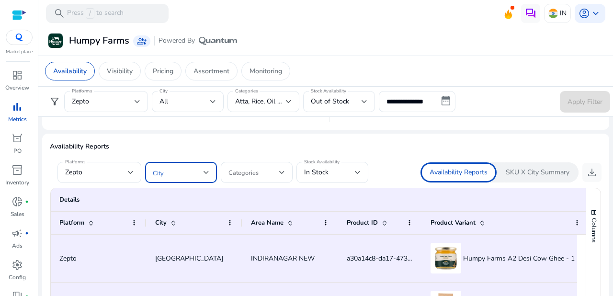
click at [206, 170] on div at bounding box center [206, 172] width 6 height 4
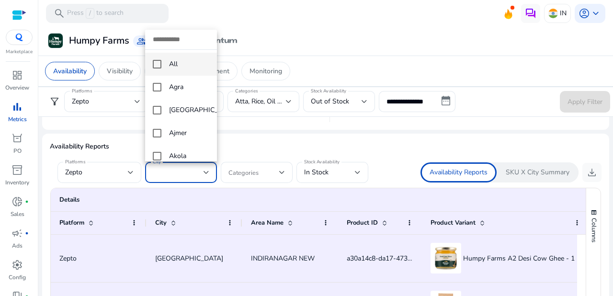
click at [160, 64] on mat-pseudo-checkbox at bounding box center [157, 64] width 9 height 9
click at [242, 148] on div at bounding box center [306, 148] width 613 height 296
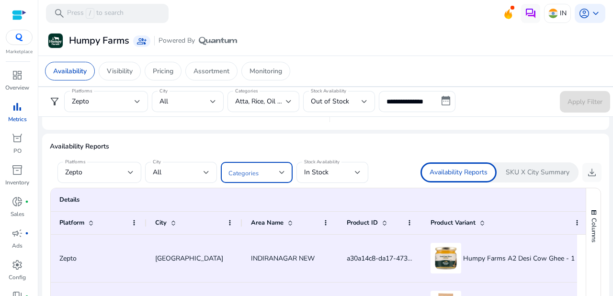
click at [284, 170] on div at bounding box center [282, 172] width 6 height 4
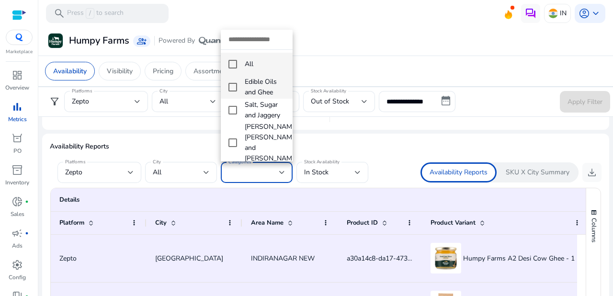
click at [230, 86] on mat-pseudo-checkbox at bounding box center [232, 87] width 9 height 9
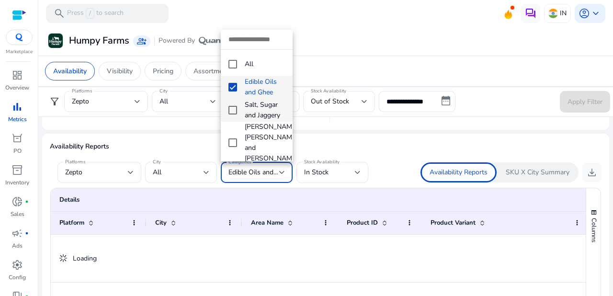
click at [234, 111] on mat-pseudo-checkbox at bounding box center [232, 110] width 9 height 9
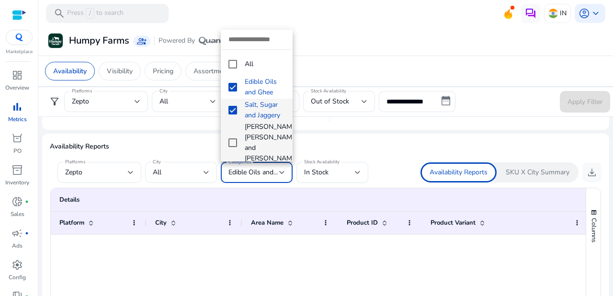
click at [232, 138] on mat-pseudo-checkbox at bounding box center [232, 142] width 9 height 9
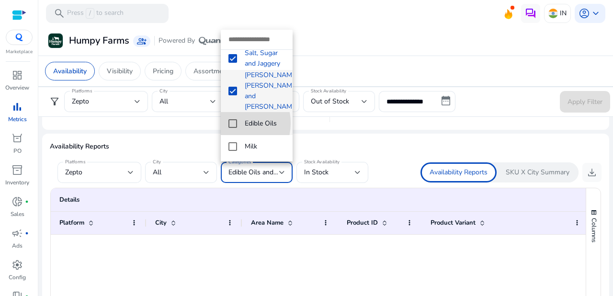
click at [233, 119] on mat-pseudo-checkbox at bounding box center [232, 123] width 9 height 9
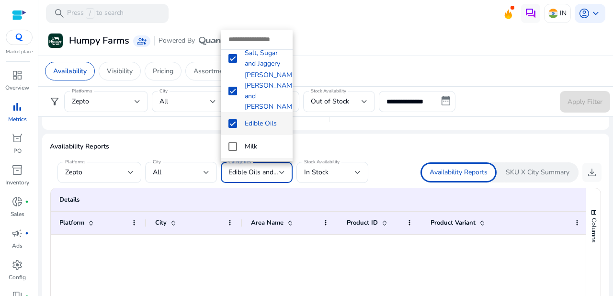
click at [234, 165] on mat-pseudo-checkbox at bounding box center [232, 169] width 9 height 9
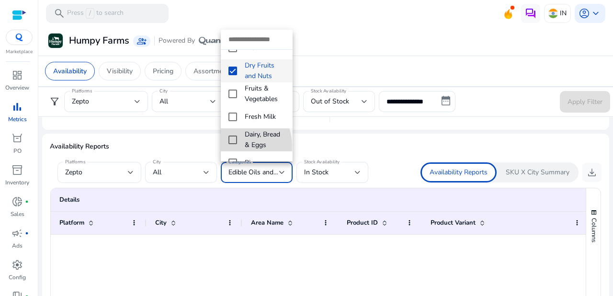
click at [231, 135] on mat-pseudo-checkbox at bounding box center [232, 139] width 9 height 9
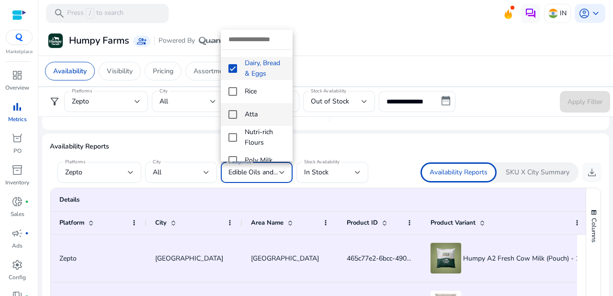
click at [230, 110] on mat-pseudo-checkbox at bounding box center [232, 114] width 9 height 9
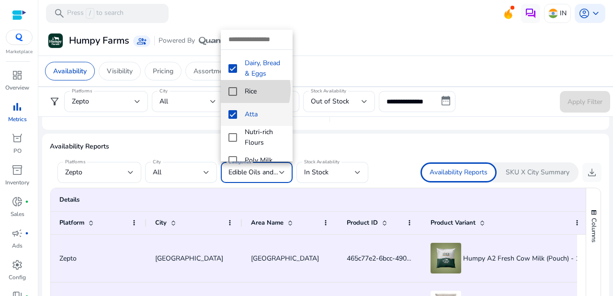
click at [234, 87] on mat-pseudo-checkbox at bounding box center [232, 91] width 9 height 9
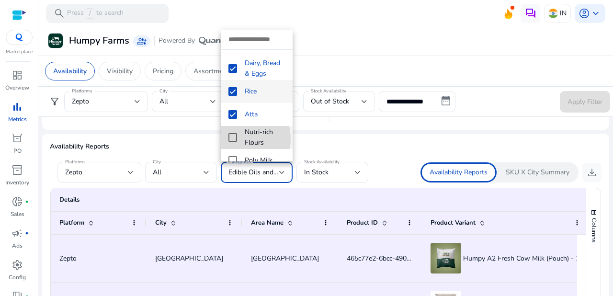
click at [234, 133] on mat-pseudo-checkbox at bounding box center [232, 137] width 9 height 9
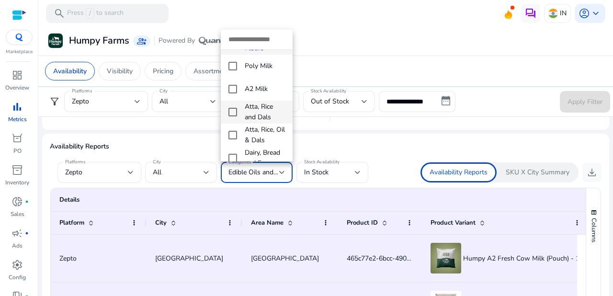
click at [235, 108] on mat-pseudo-checkbox at bounding box center [232, 112] width 9 height 9
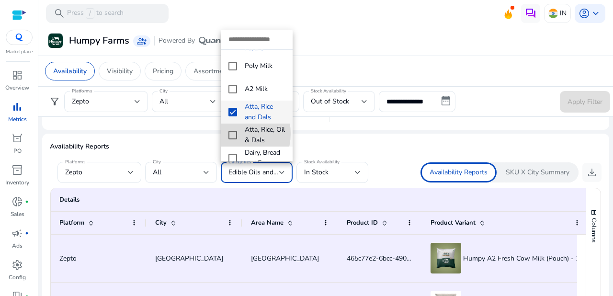
click at [231, 131] on mat-pseudo-checkbox at bounding box center [232, 135] width 9 height 9
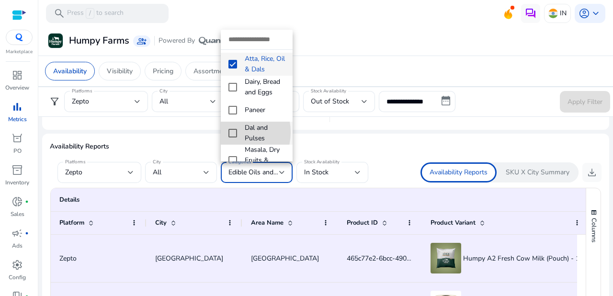
click at [232, 130] on mat-pseudo-checkbox at bounding box center [232, 133] width 9 height 9
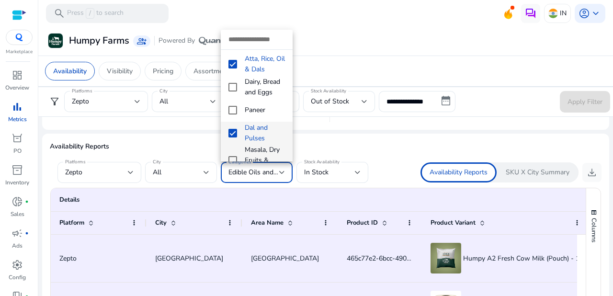
click at [233, 156] on mat-pseudo-checkbox at bounding box center [232, 160] width 9 height 9
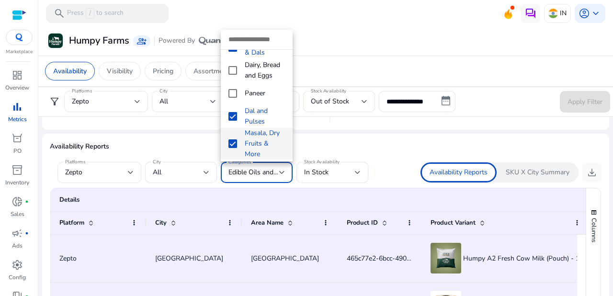
click at [322, 140] on div at bounding box center [306, 148] width 613 height 296
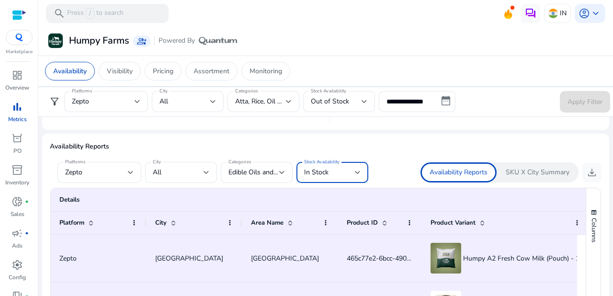
click at [358, 170] on div at bounding box center [358, 172] width 6 height 4
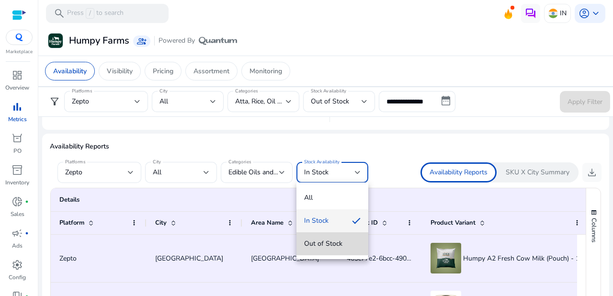
click at [324, 243] on span "Out of Stock" at bounding box center [332, 243] width 56 height 11
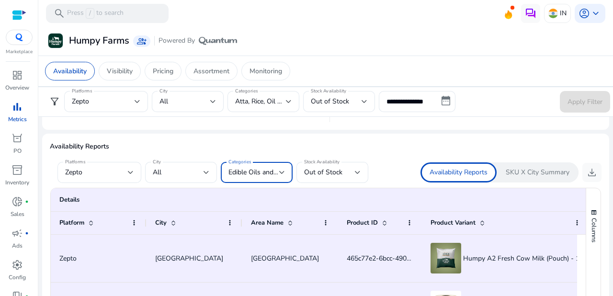
click at [282, 170] on div at bounding box center [282, 172] width 6 height 4
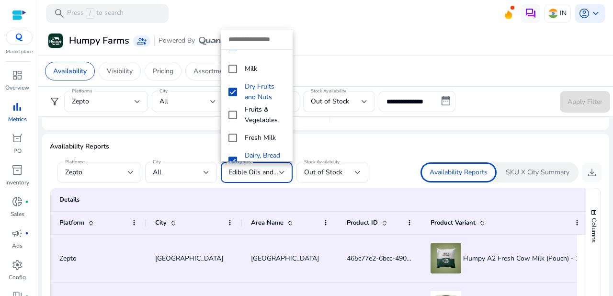
scroll to position [132, 0]
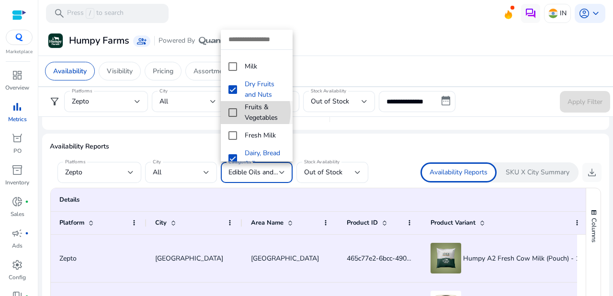
click at [234, 108] on mat-pseudo-checkbox at bounding box center [232, 112] width 9 height 9
click at [232, 154] on mat-pseudo-checkbox at bounding box center [232, 158] width 9 height 9
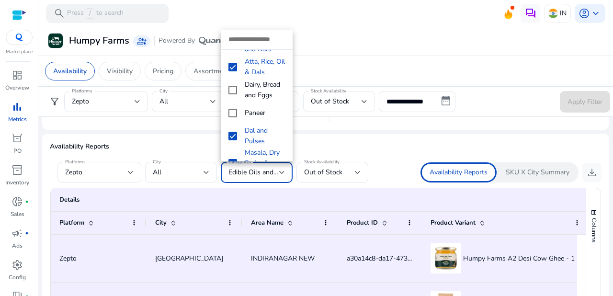
scroll to position [391, 0]
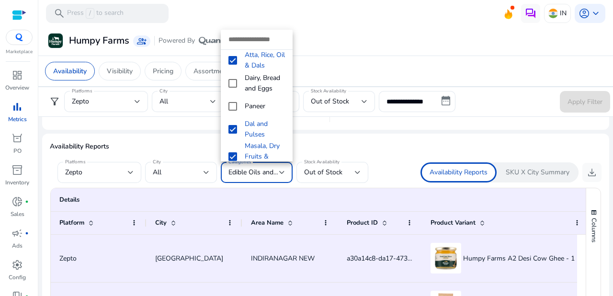
click at [364, 142] on div at bounding box center [306, 148] width 613 height 296
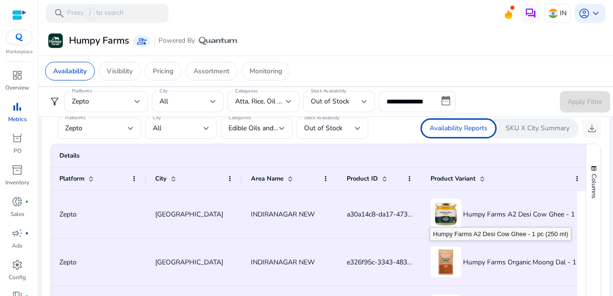
scroll to position [8, 0]
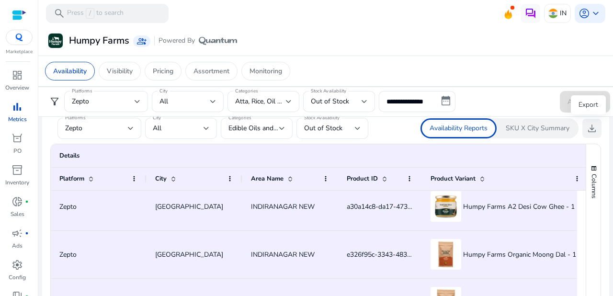
click at [588, 126] on span "download" at bounding box center [591, 128] width 11 height 11
click at [283, 126] on div at bounding box center [282, 128] width 6 height 4
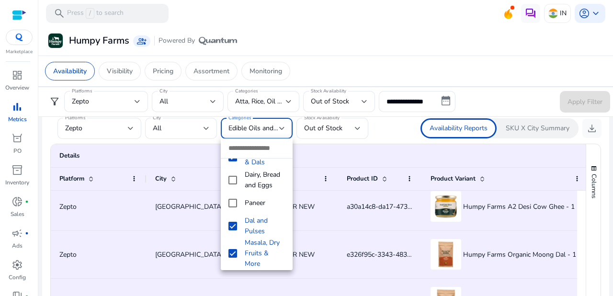
scroll to position [404, 0]
click at [500, 66] on div at bounding box center [306, 148] width 613 height 296
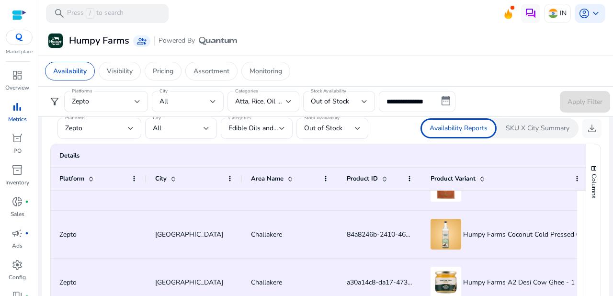
scroll to position [1767, 0]
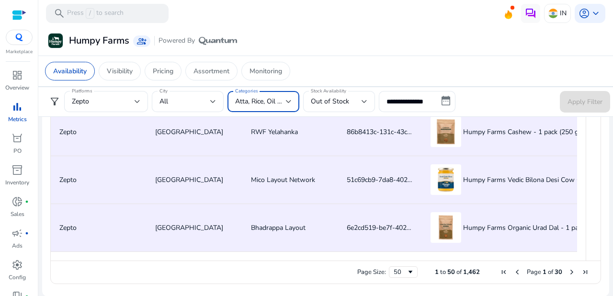
click at [290, 101] on div at bounding box center [289, 102] width 6 height 4
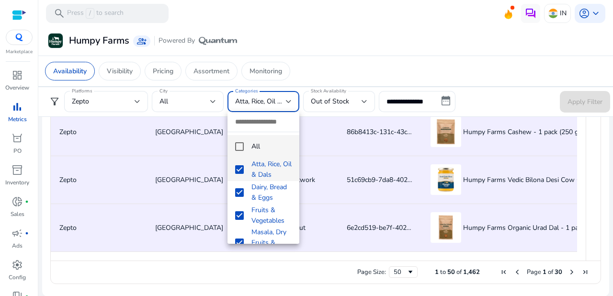
click at [237, 145] on mat-pseudo-checkbox at bounding box center [239, 146] width 9 height 9
click at [239, 171] on mat-pseudo-checkbox at bounding box center [239, 169] width 9 height 9
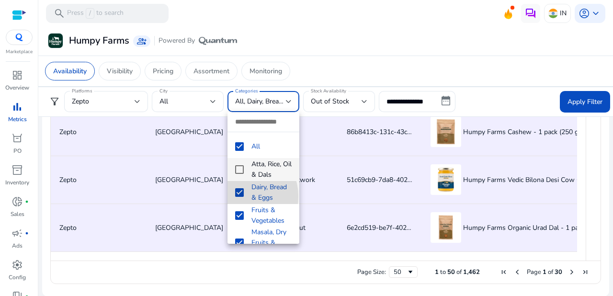
click at [239, 196] on mat-pseudo-checkbox at bounding box center [239, 192] width 9 height 9
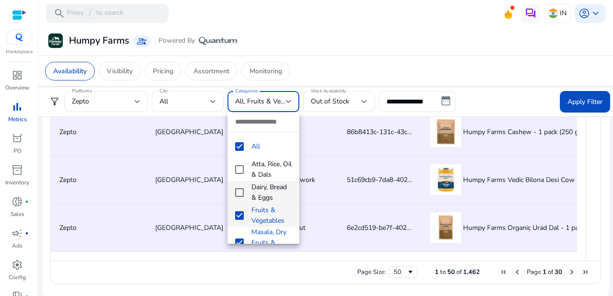
click at [239, 220] on mat-pseudo-checkbox at bounding box center [239, 215] width 9 height 9
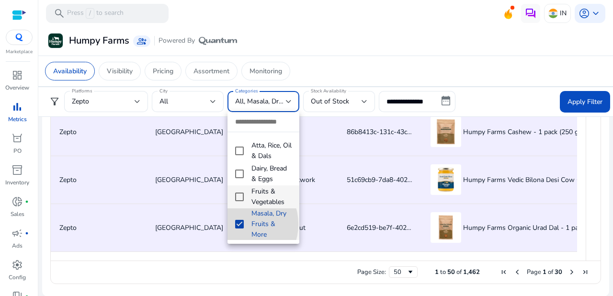
click at [238, 224] on mat-pseudo-checkbox at bounding box center [239, 224] width 9 height 9
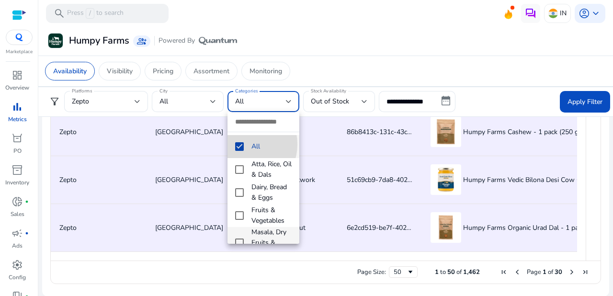
click at [240, 144] on mat-pseudo-checkbox at bounding box center [239, 146] width 9 height 9
click at [316, 133] on div at bounding box center [306, 148] width 613 height 296
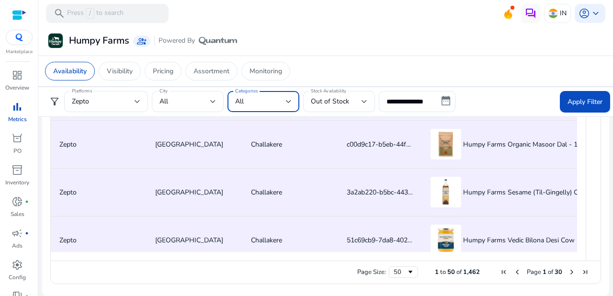
click at [287, 99] on div at bounding box center [289, 101] width 6 height 11
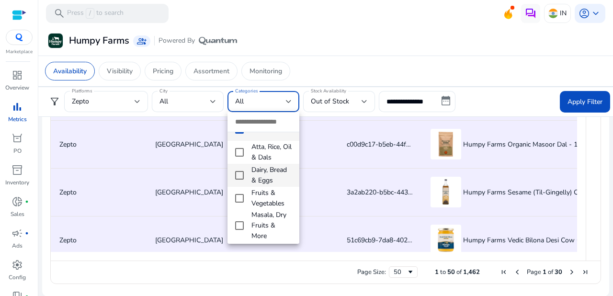
click at [240, 177] on mat-pseudo-checkbox at bounding box center [239, 175] width 9 height 9
click at [583, 98] on div at bounding box center [306, 148] width 613 height 296
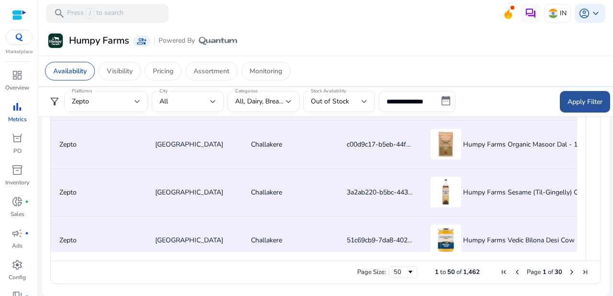
click at [570, 99] on span "Apply Filter" at bounding box center [584, 102] width 35 height 10
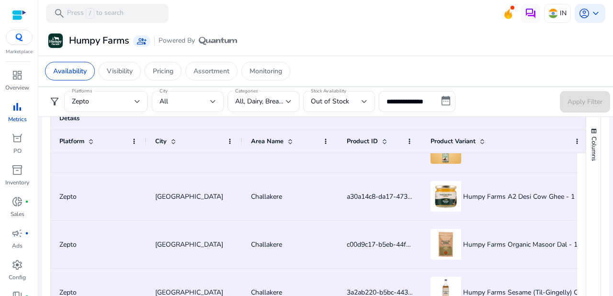
scroll to position [0, 0]
